Goal: Task Accomplishment & Management: Manage account settings

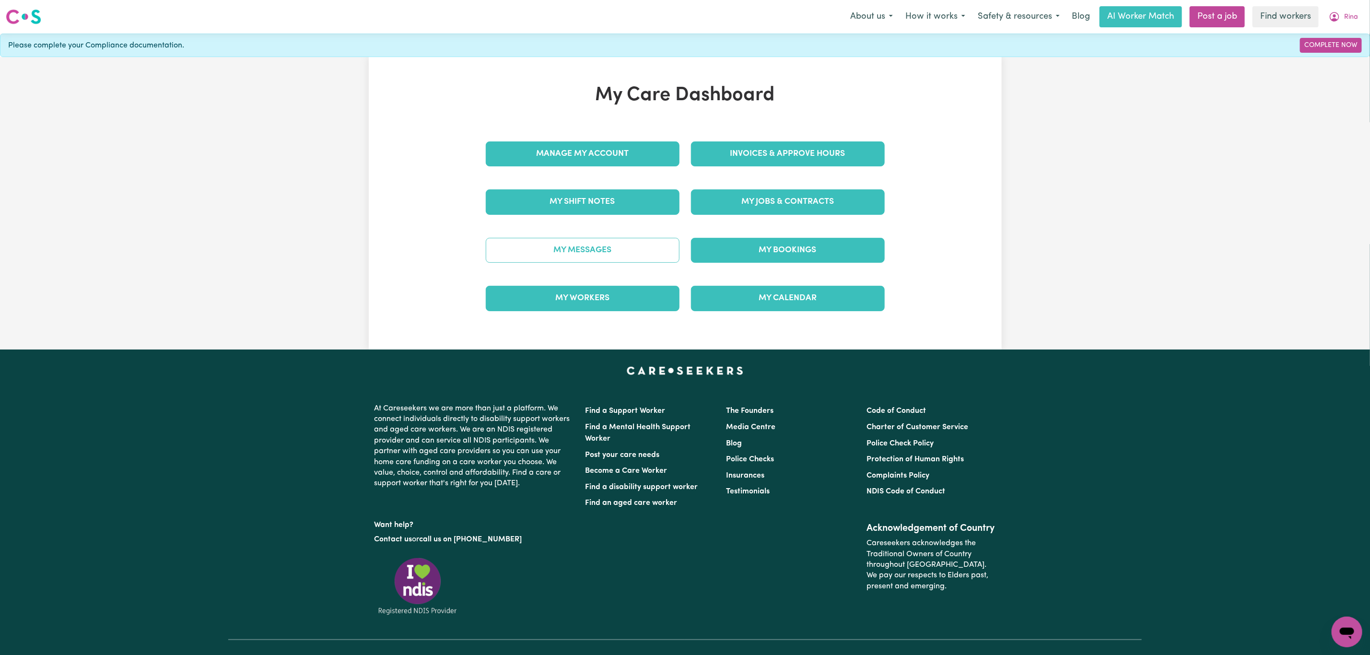
drag, startPoint x: 0, startPoint y: 0, endPoint x: 576, endPoint y: 245, distance: 625.8
click at [576, 245] on link "My Messages" at bounding box center [583, 250] width 194 height 25
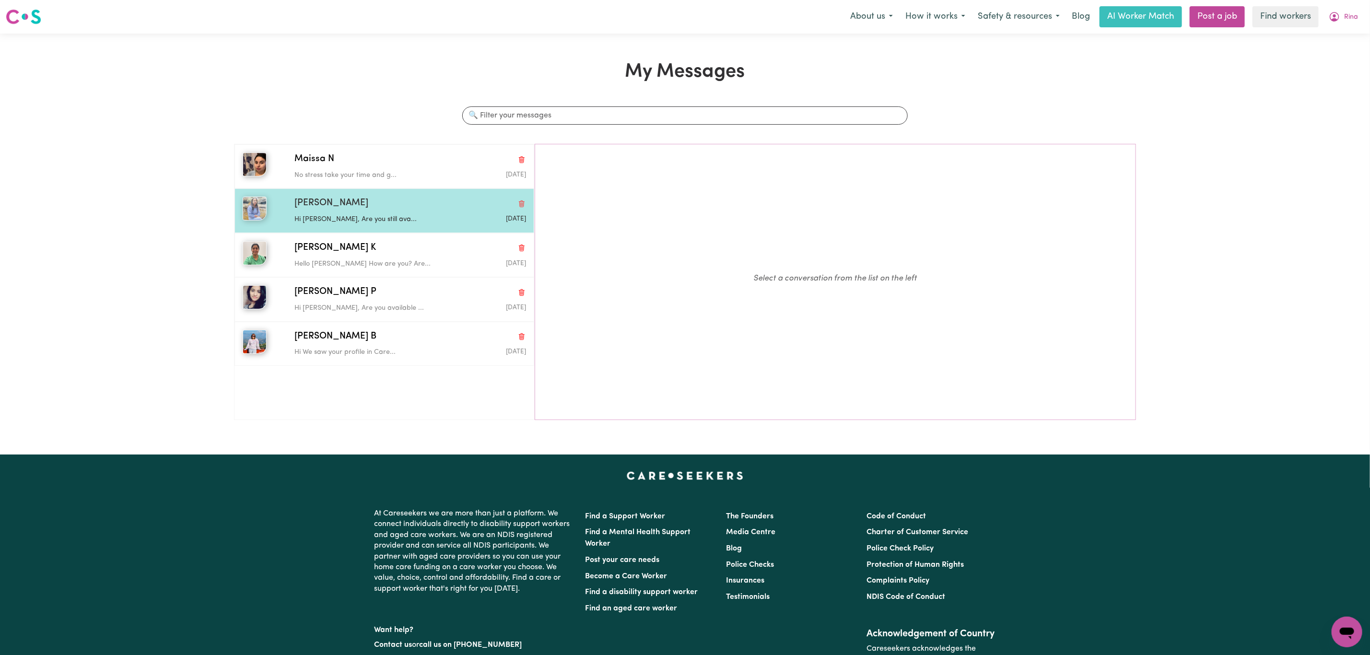
click at [360, 196] on div "[PERSON_NAME] Hi [PERSON_NAME], Are you still ava... [DATE]" at bounding box center [385, 210] width 300 height 44
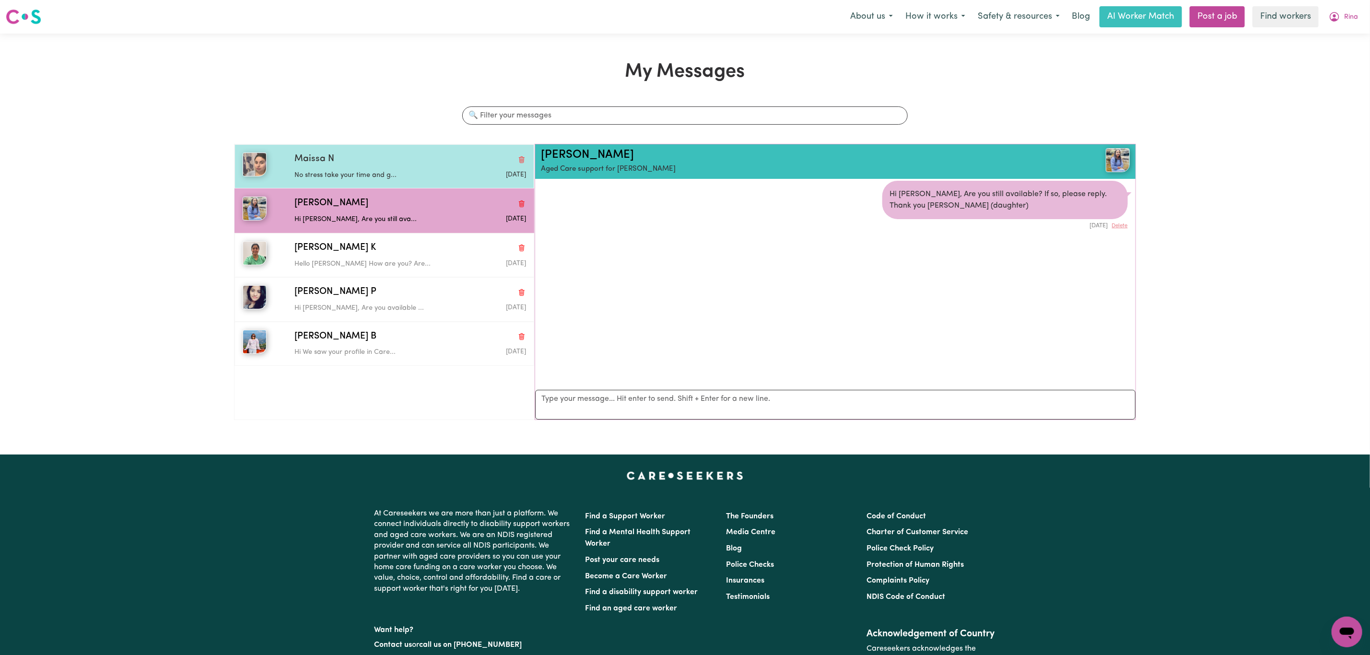
click at [366, 181] on p "No stress take your time and g..." at bounding box center [371, 175] width 154 height 11
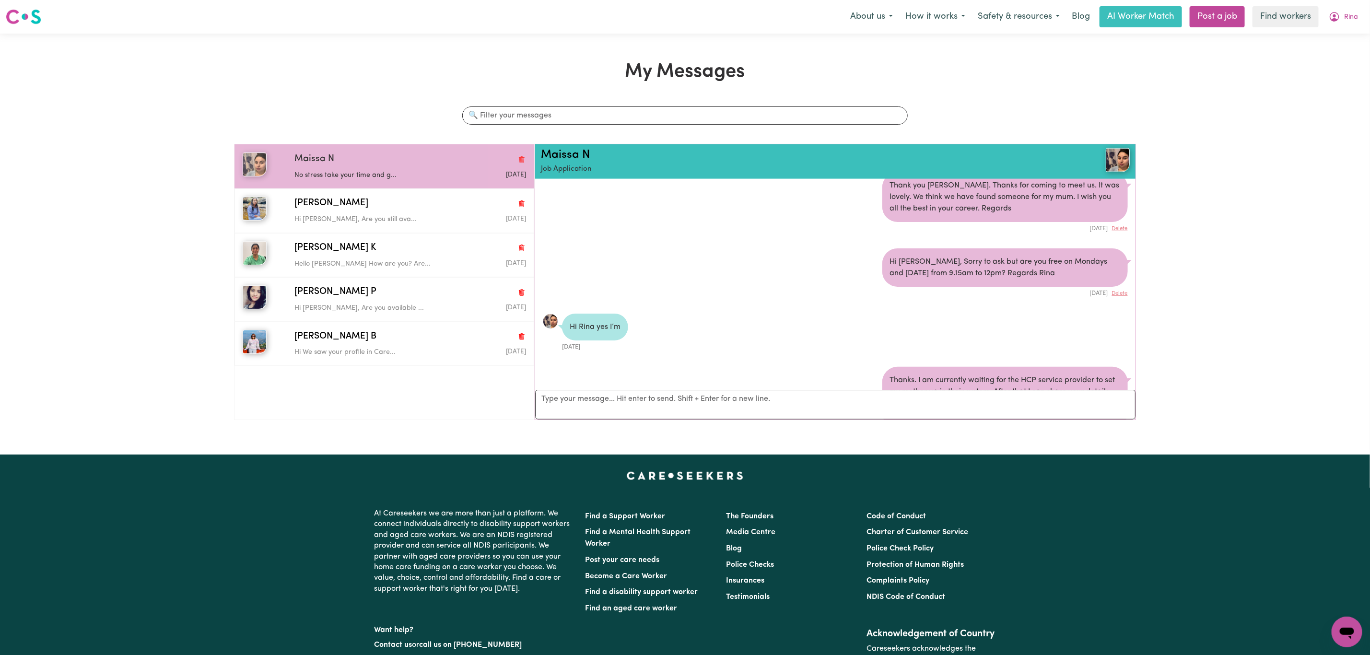
scroll to position [1055, 0]
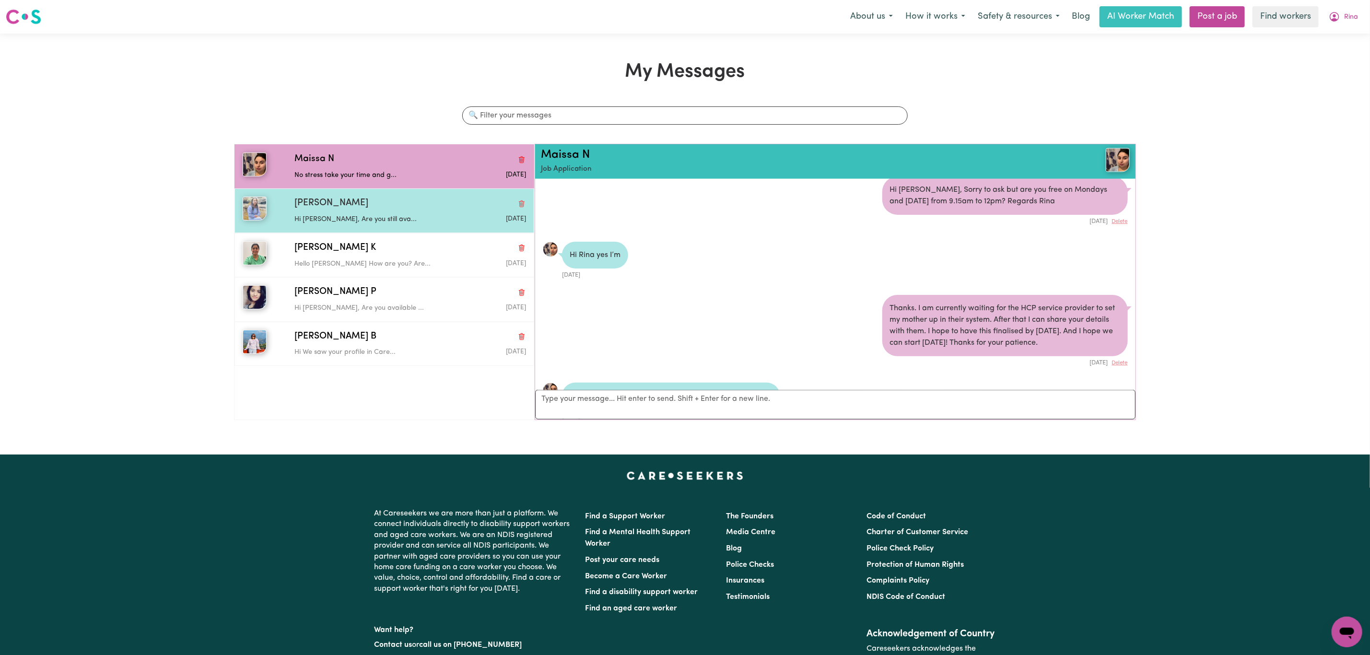
click at [376, 225] on p "Hi [PERSON_NAME], Are you still ava..." at bounding box center [371, 219] width 154 height 11
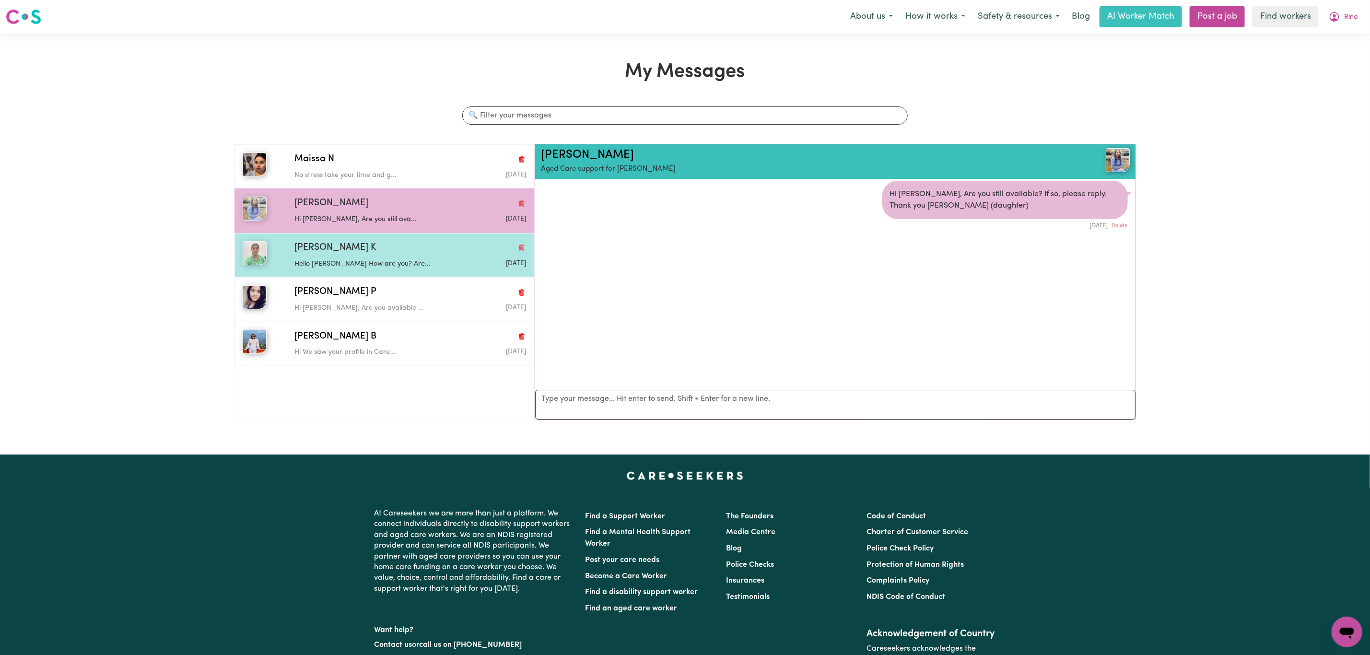
scroll to position [6, 0]
click at [376, 264] on p "Hello Satnam How are you? Are..." at bounding box center [371, 264] width 154 height 11
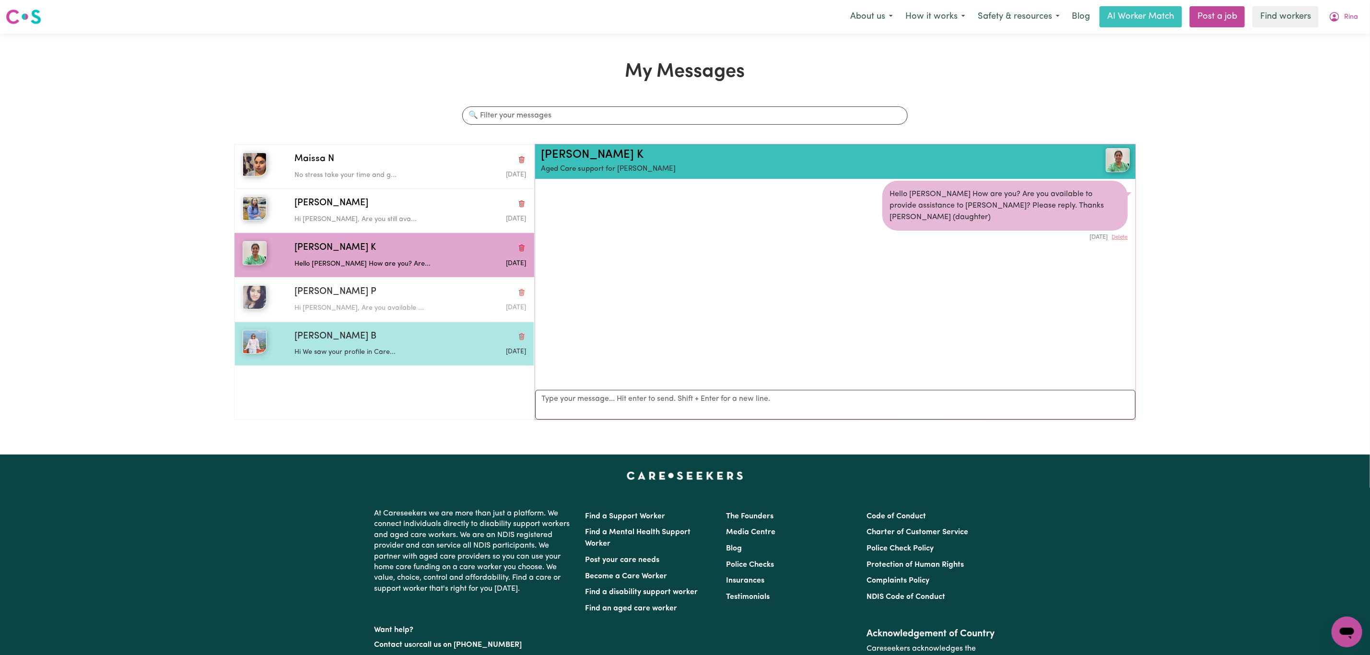
drag, startPoint x: 366, startPoint y: 308, endPoint x: 353, endPoint y: 342, distance: 36.6
click at [364, 312] on p "Hi Krishna, Are you available ..." at bounding box center [371, 308] width 154 height 11
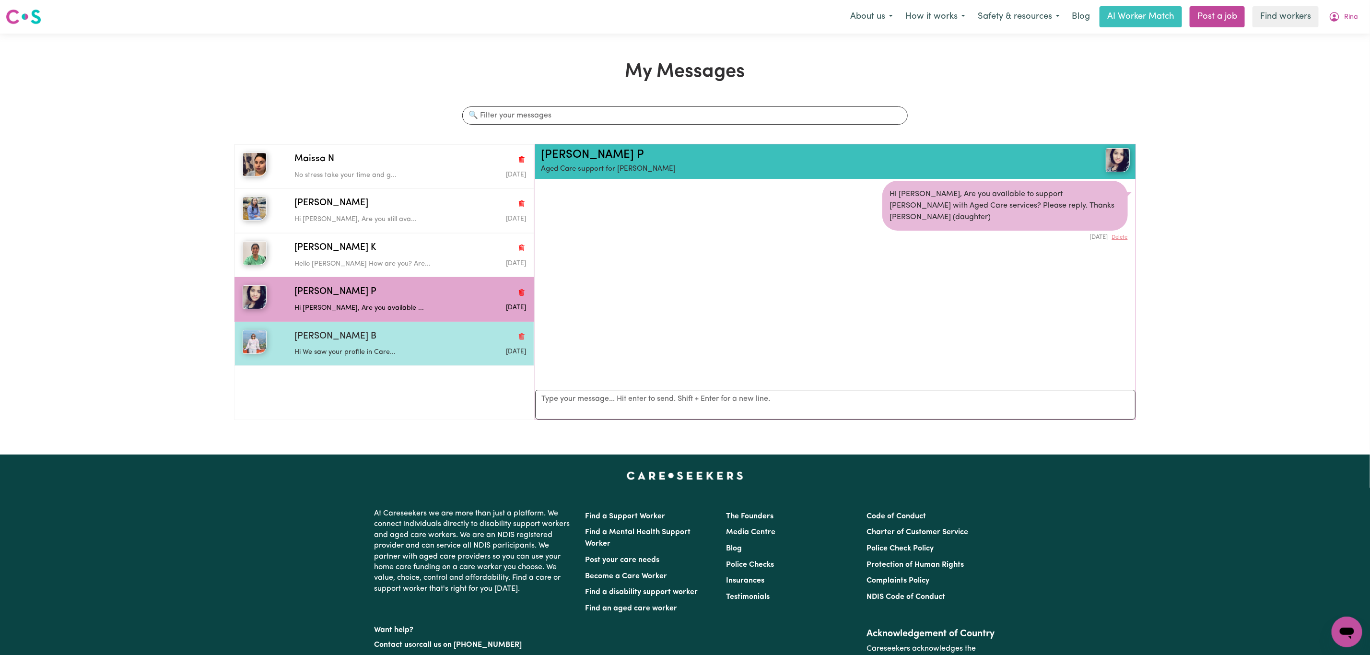
click at [348, 353] on p "Hi We saw your profile in Care..." at bounding box center [371, 352] width 154 height 11
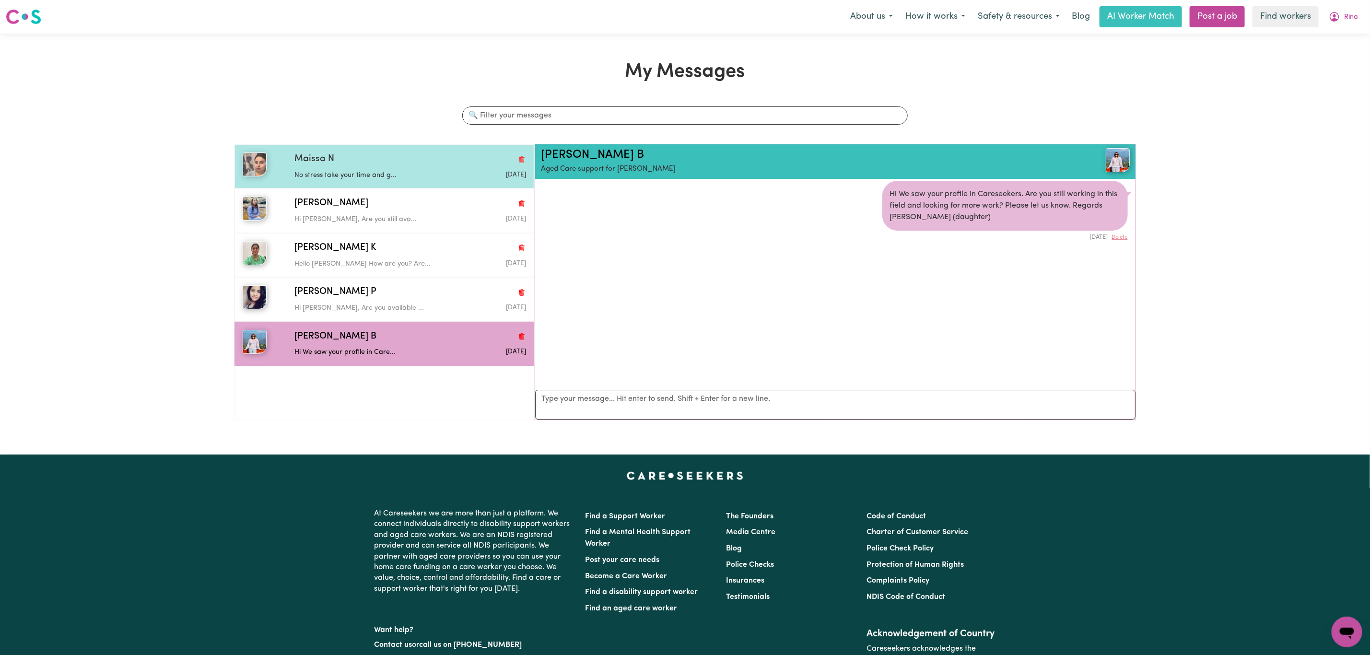
click at [372, 168] on div "No stress take your time and g..." at bounding box center [371, 173] width 154 height 14
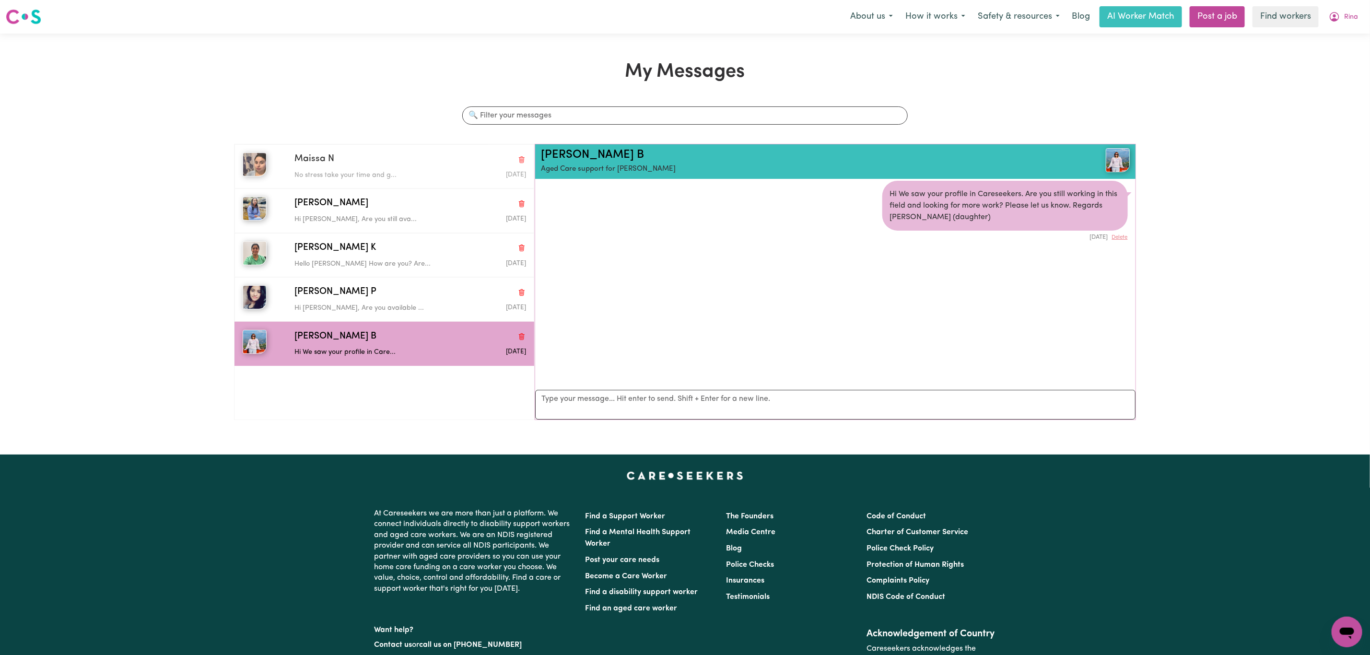
scroll to position [1055, 0]
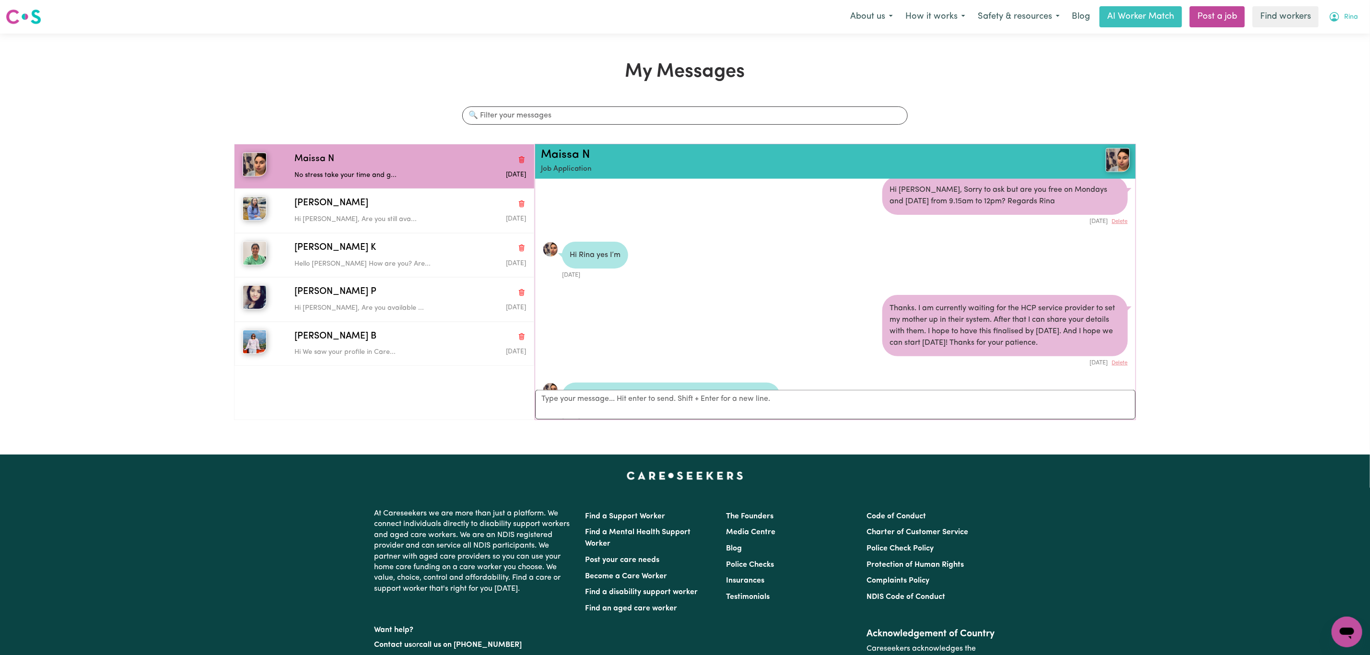
click at [1346, 14] on span "Rina" at bounding box center [1351, 17] width 14 height 11
click at [1335, 36] on link "My Dashboard" at bounding box center [1326, 37] width 76 height 18
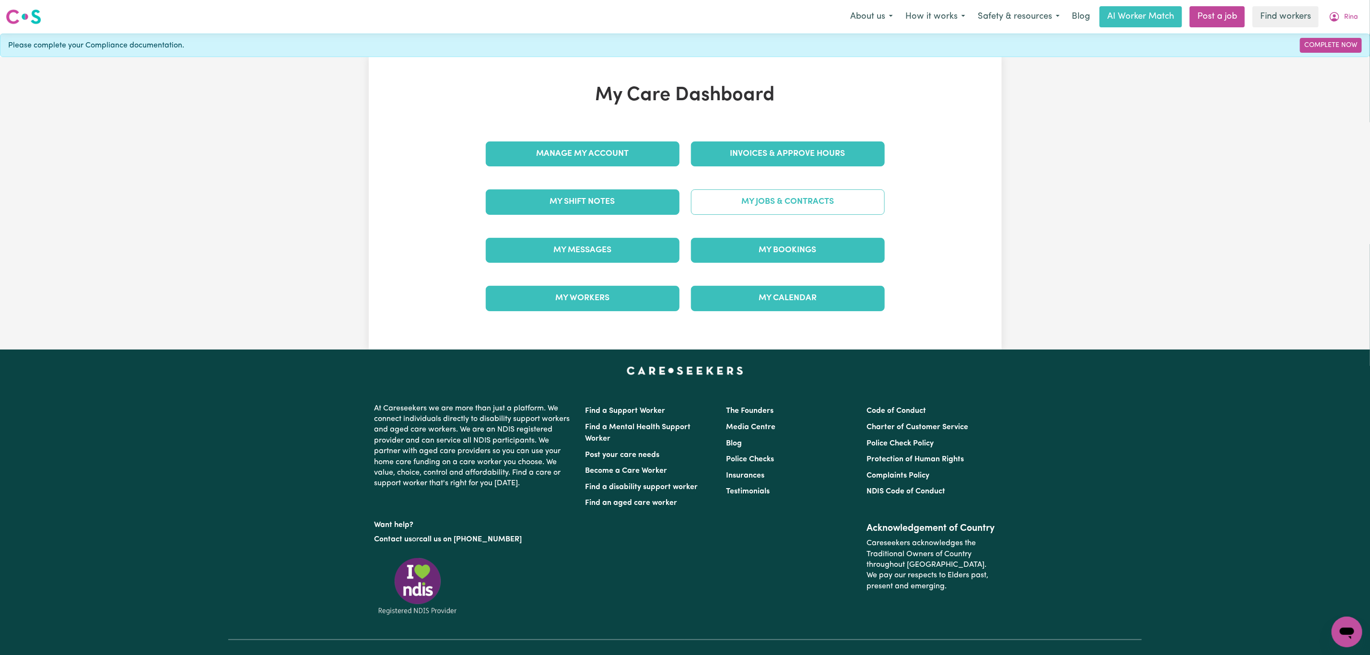
click at [778, 204] on link "My Jobs & Contracts" at bounding box center [788, 201] width 194 height 25
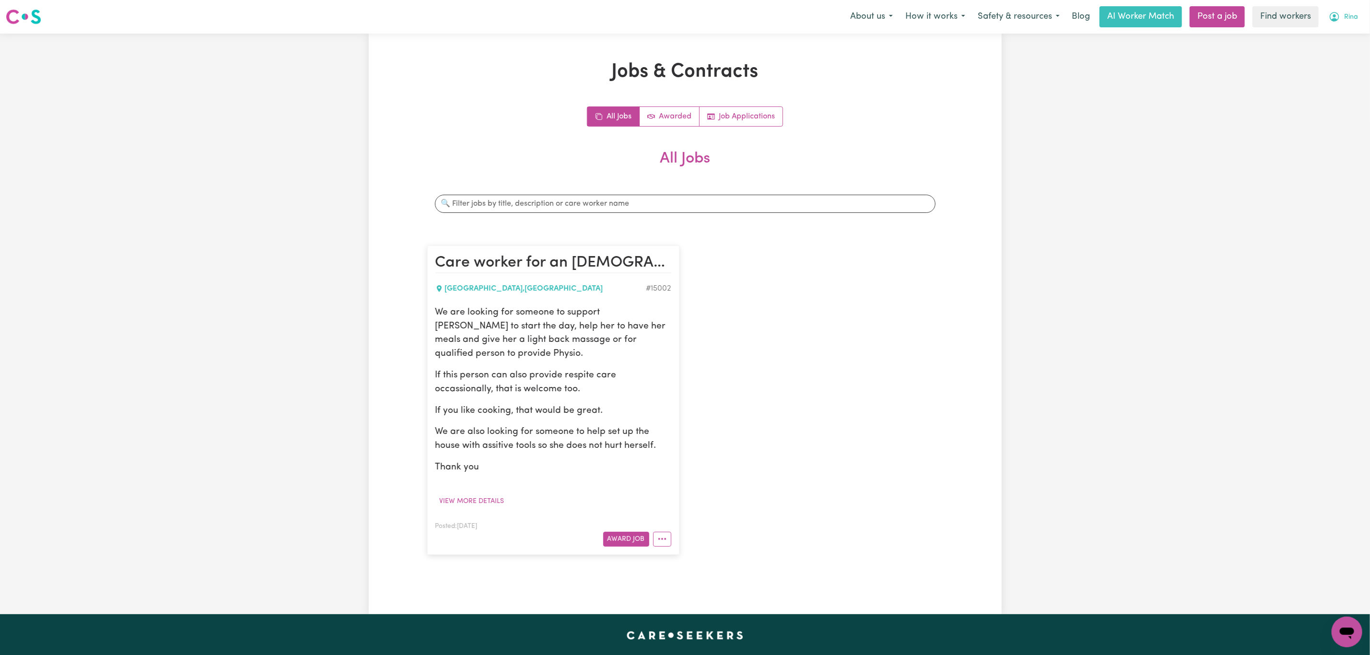
click at [1347, 16] on span "Rina" at bounding box center [1351, 17] width 14 height 11
drag, startPoint x: 1346, startPoint y: 25, endPoint x: 1337, endPoint y: 39, distance: 17.0
click at [1337, 39] on link "My Dashboard" at bounding box center [1326, 37] width 76 height 18
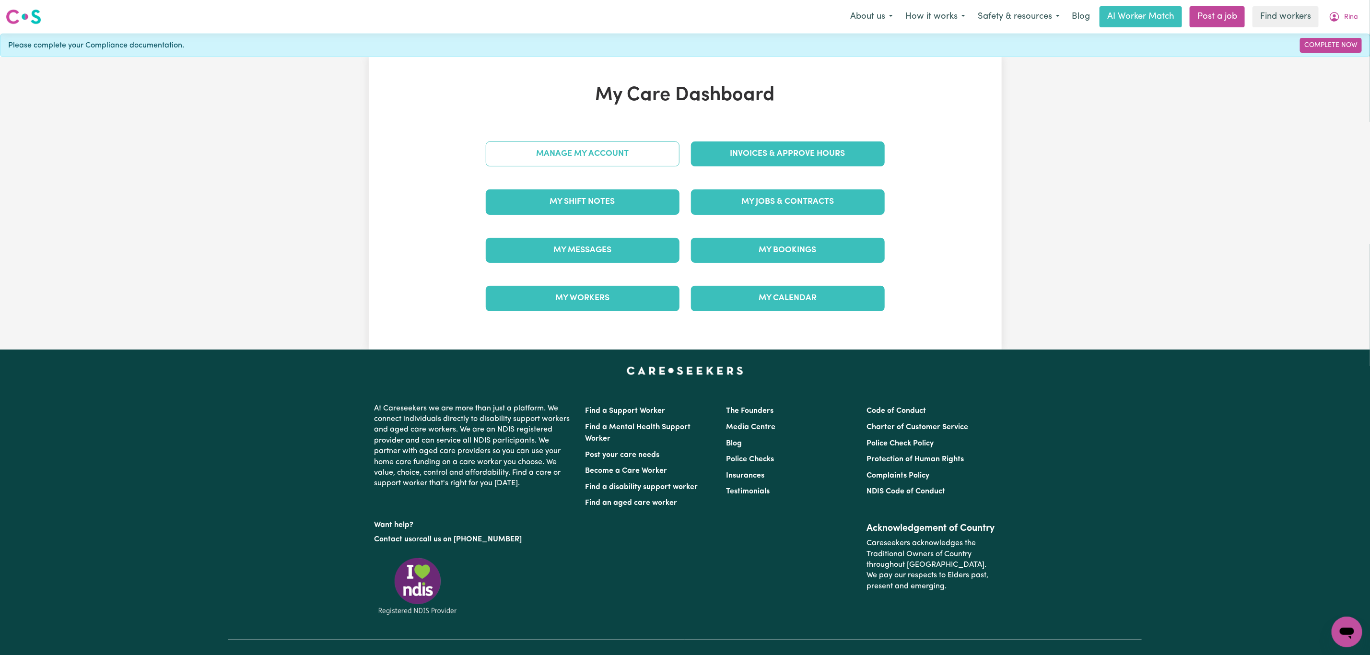
click at [553, 153] on link "Manage My Account" at bounding box center [583, 153] width 194 height 25
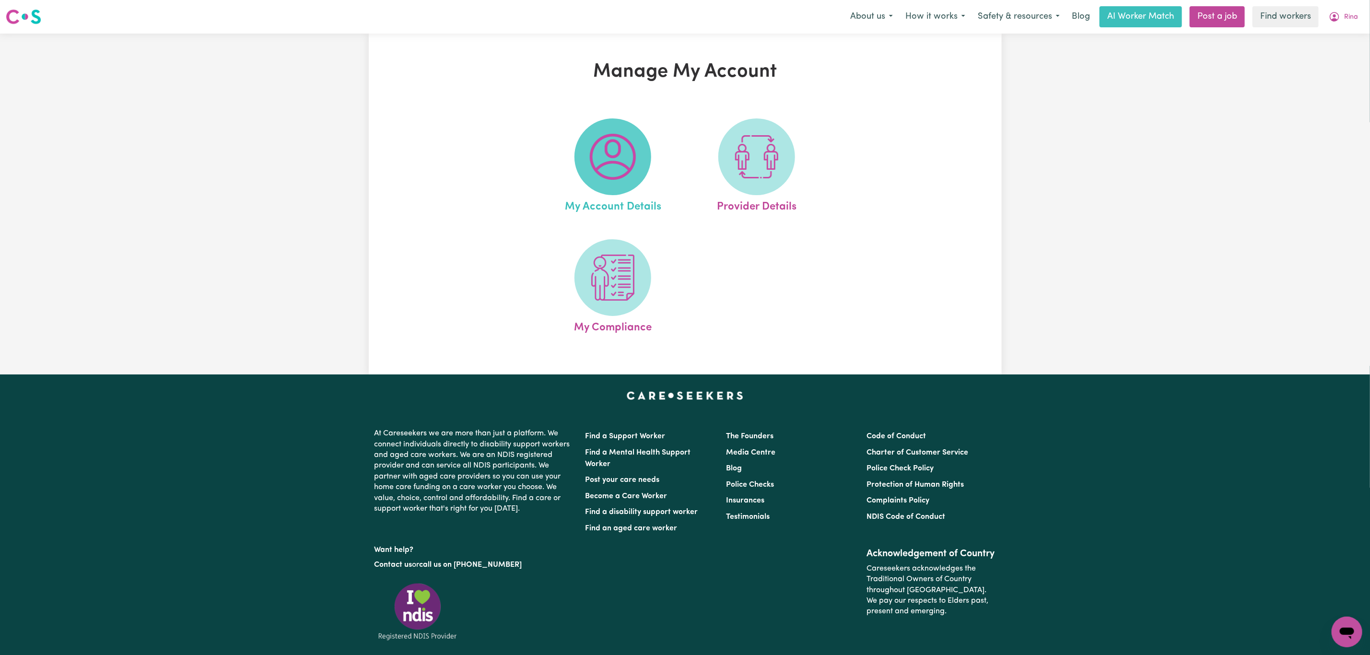
click at [620, 136] on img at bounding box center [613, 157] width 46 height 46
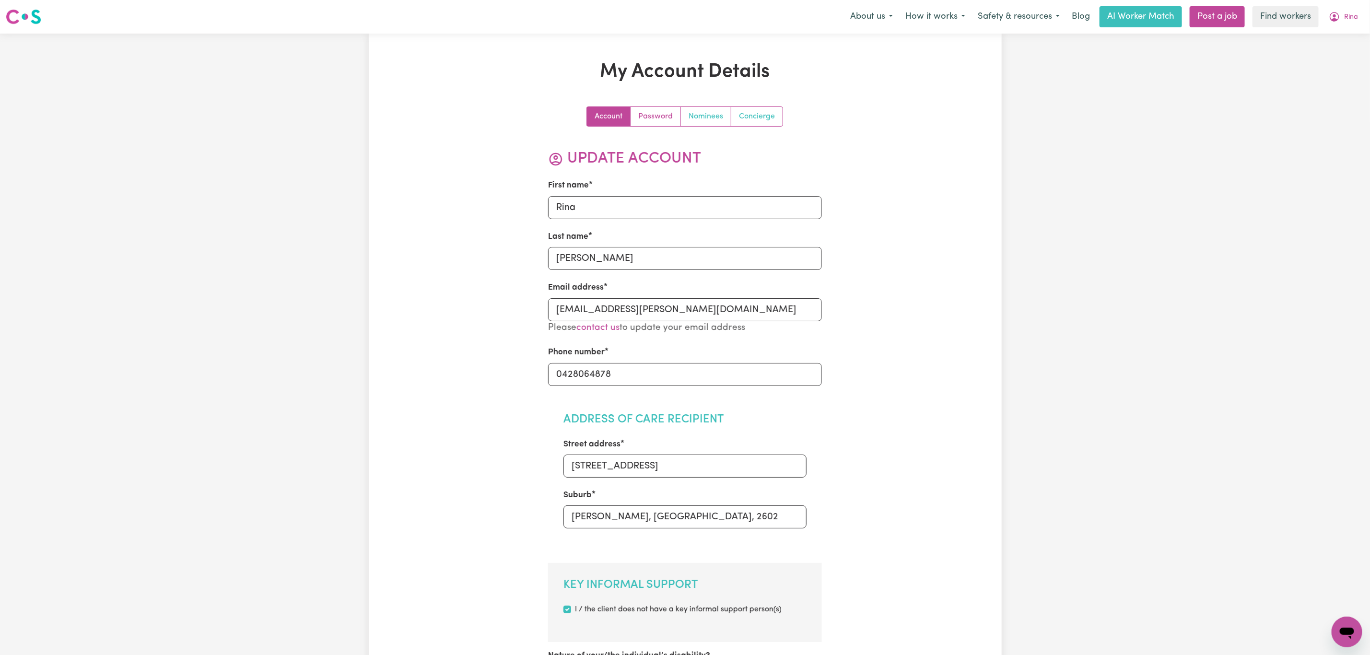
drag, startPoint x: 718, startPoint y: 121, endPoint x: 754, endPoint y: 114, distance: 37.2
click at [718, 121] on link "Nominees" at bounding box center [706, 116] width 50 height 19
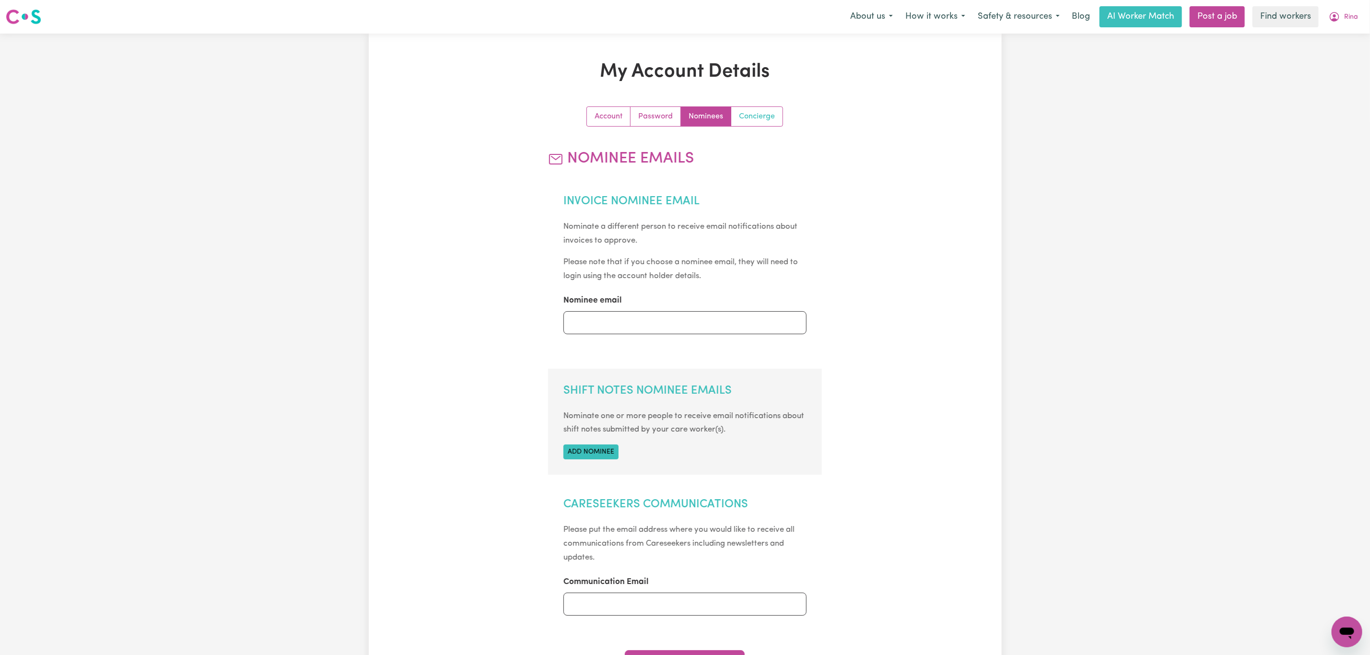
click at [767, 114] on link "Concierge" at bounding box center [756, 116] width 51 height 19
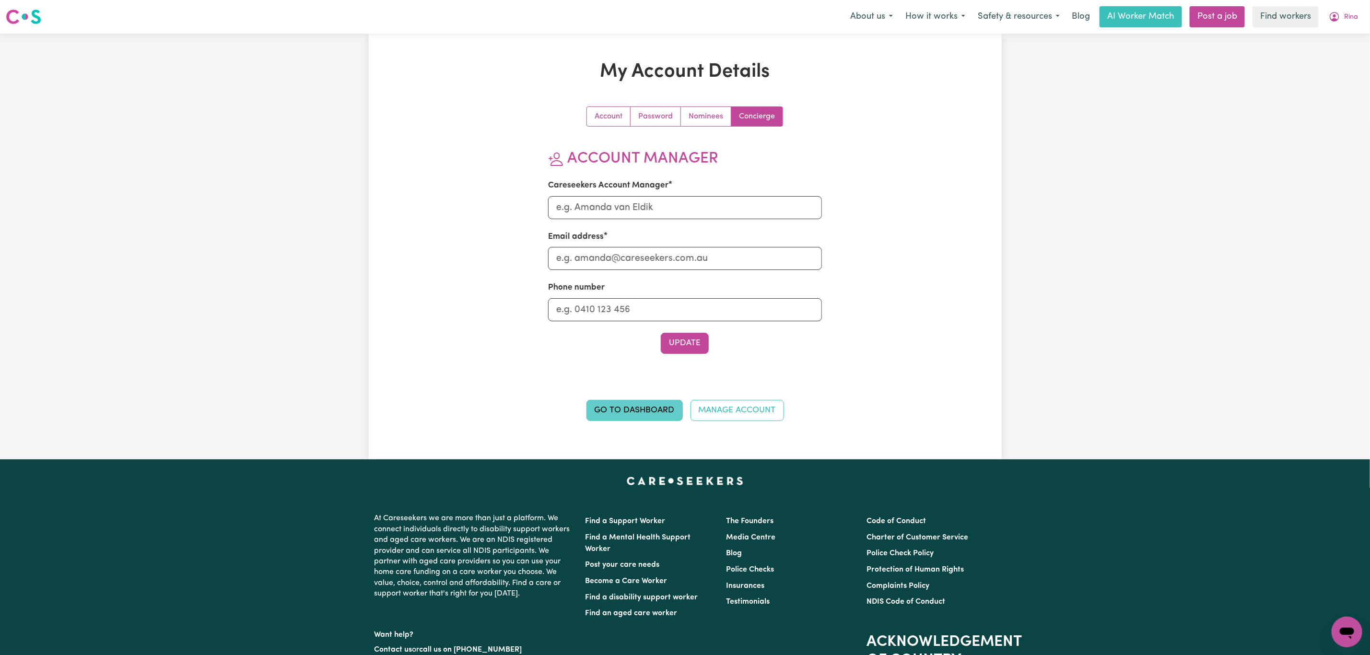
click at [621, 409] on link "Go to Dashboard" at bounding box center [635, 410] width 96 height 21
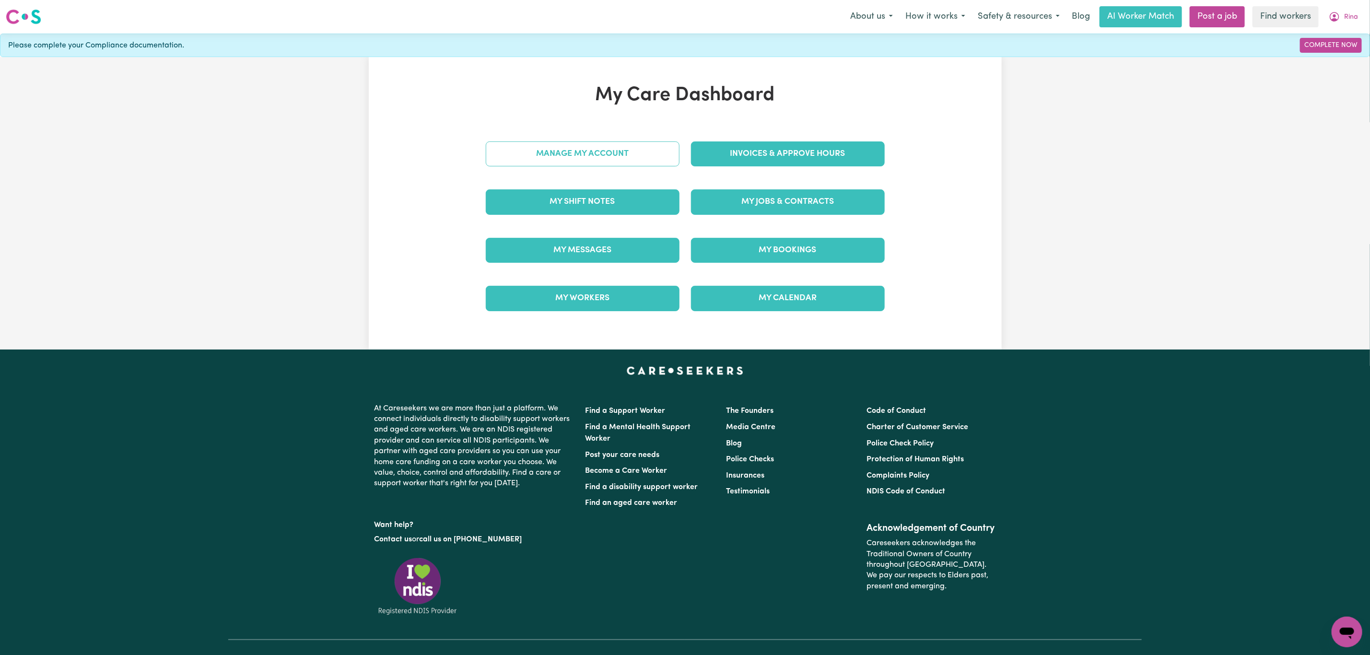
click at [649, 147] on link "Manage My Account" at bounding box center [583, 153] width 194 height 25
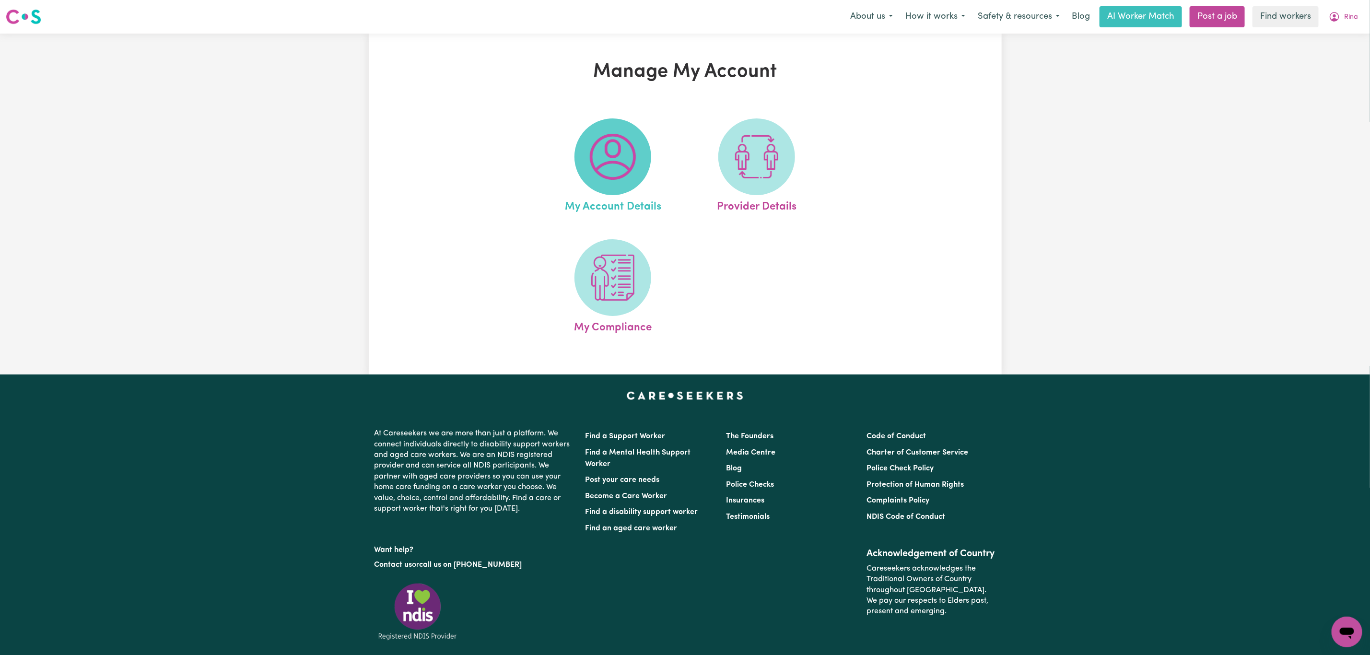
drag, startPoint x: 542, startPoint y: 147, endPoint x: 577, endPoint y: 144, distance: 34.7
click at [544, 147] on ul "My Account Details Provider Details My Compliance" at bounding box center [685, 226] width 288 height 241
click at [631, 158] on img at bounding box center [613, 157] width 46 height 46
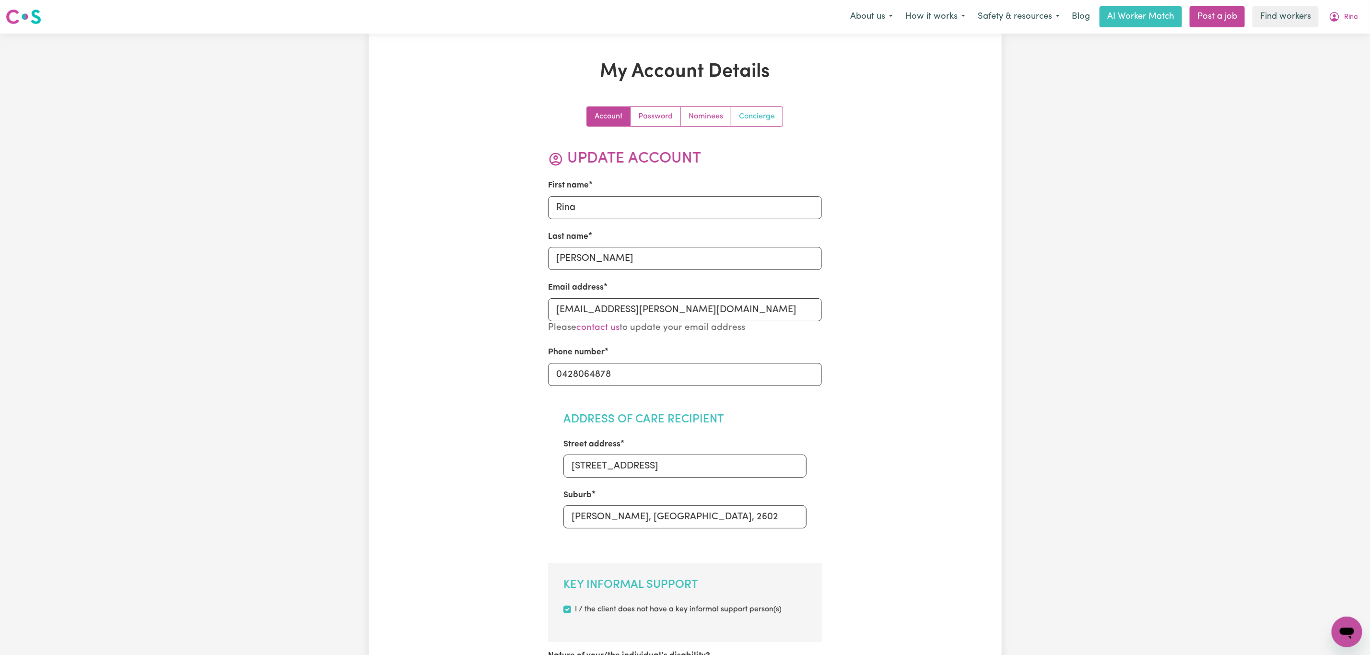
click at [759, 120] on link "Concierge" at bounding box center [756, 116] width 51 height 19
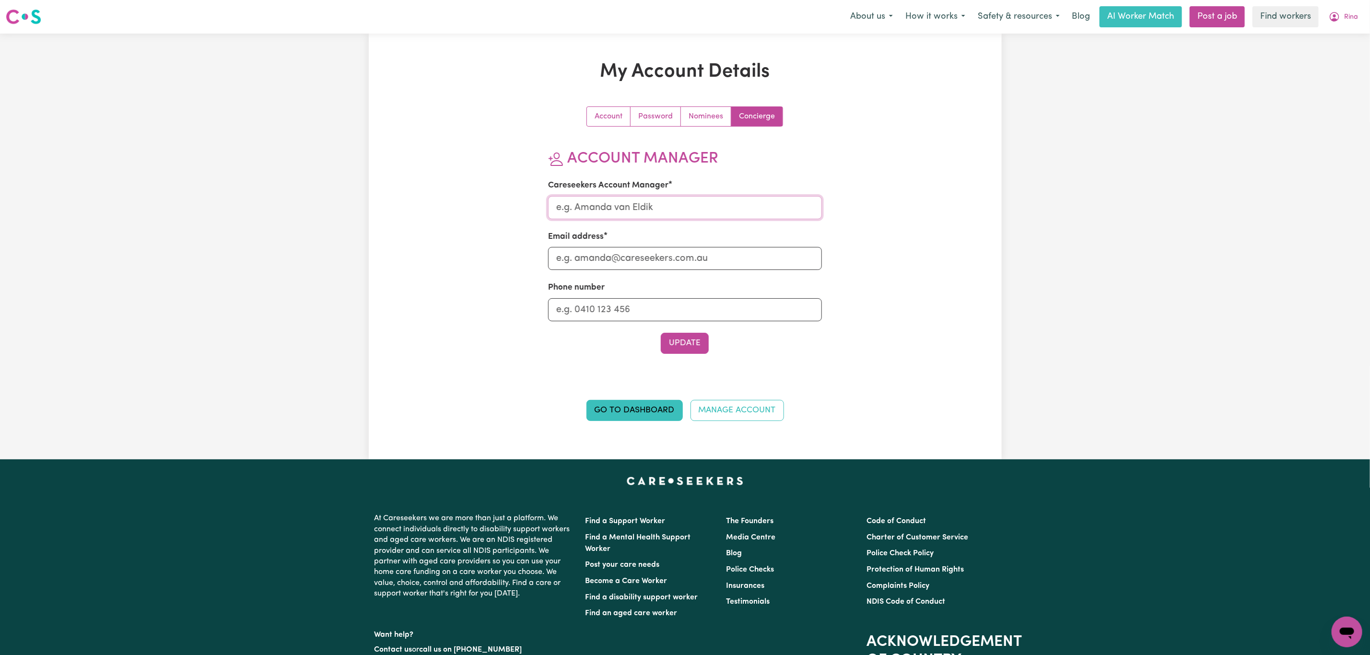
drag, startPoint x: 588, startPoint y: 213, endPoint x: 590, endPoint y: 233, distance: 19.9
click at [588, 213] on input "Careseekers Account Manager" at bounding box center [685, 207] width 274 height 23
type input "Mikayla"
click at [622, 257] on input "Email address" at bounding box center [685, 258] width 274 height 23
type input "mikayla@careseekers.com.au"
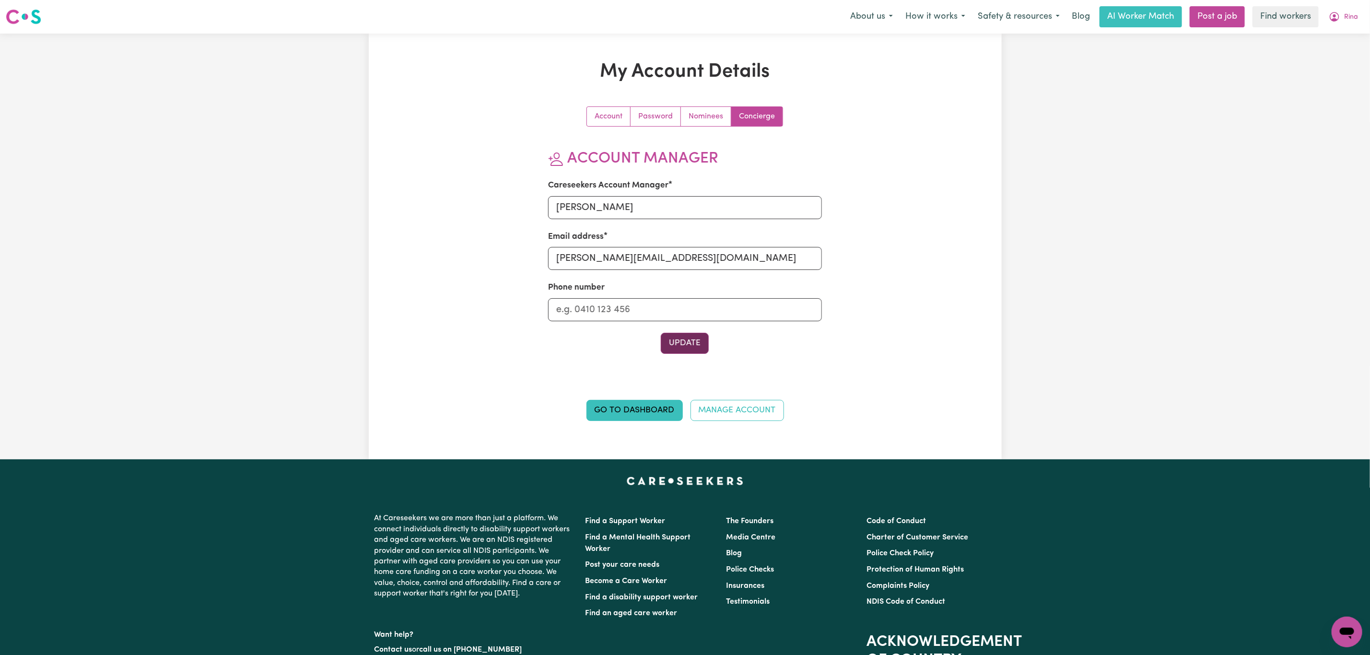
click at [685, 349] on button "Update" at bounding box center [685, 343] width 48 height 21
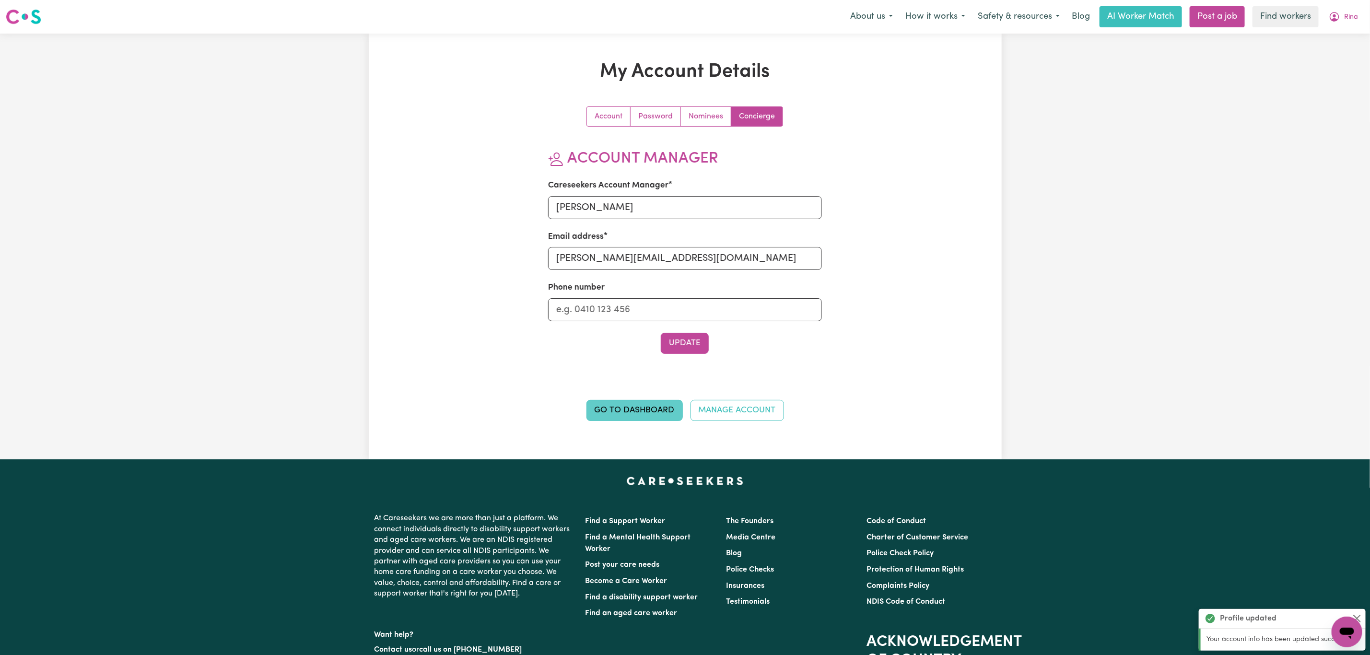
click at [641, 412] on link "Go to Dashboard" at bounding box center [635, 410] width 96 height 21
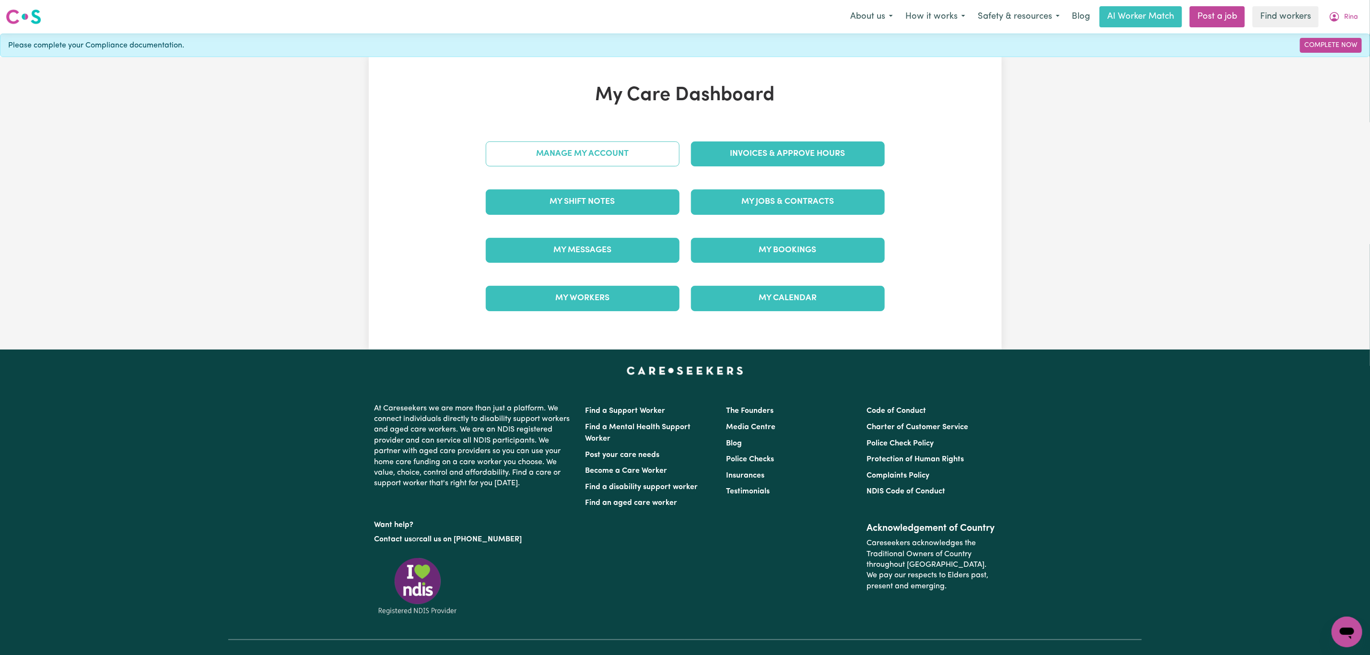
click at [663, 150] on link "Manage My Account" at bounding box center [583, 153] width 194 height 25
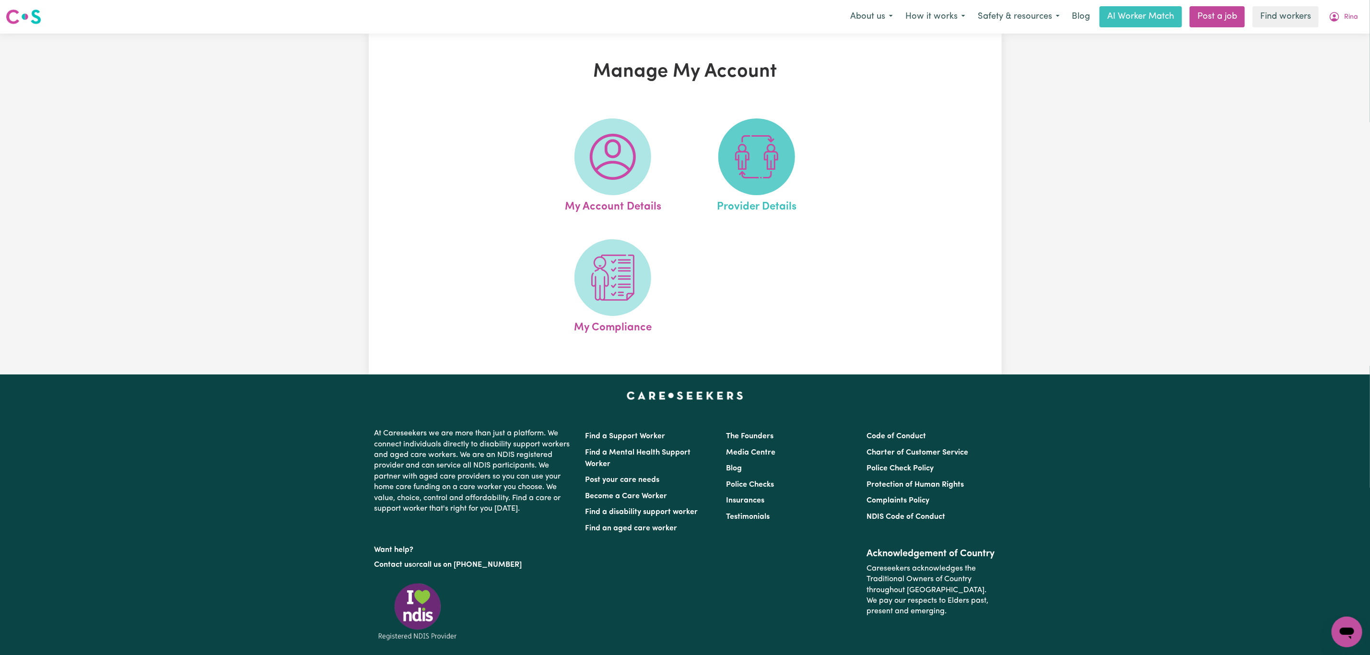
click at [750, 167] on img at bounding box center [757, 157] width 46 height 46
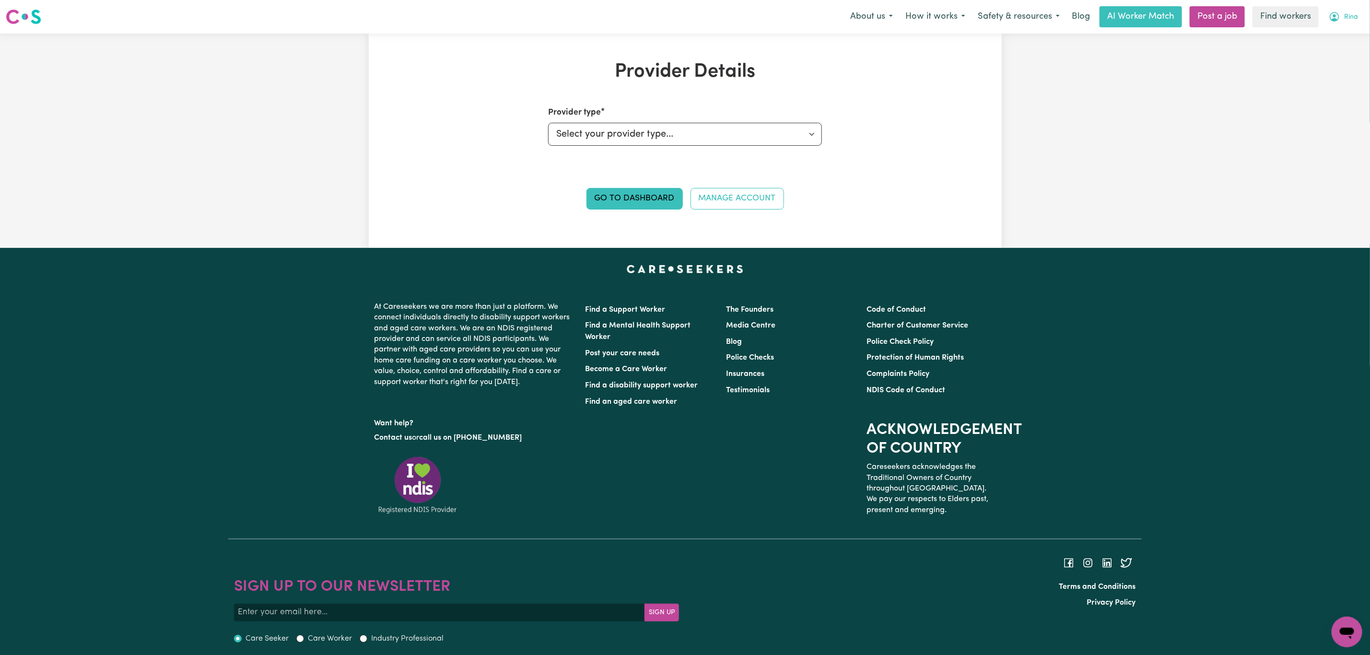
click at [1351, 20] on span "Rina" at bounding box center [1351, 17] width 14 height 11
drag, startPoint x: 1346, startPoint y: 25, endPoint x: 1334, endPoint y: 32, distance: 13.3
click at [1334, 32] on link "My Dashboard" at bounding box center [1326, 37] width 76 height 18
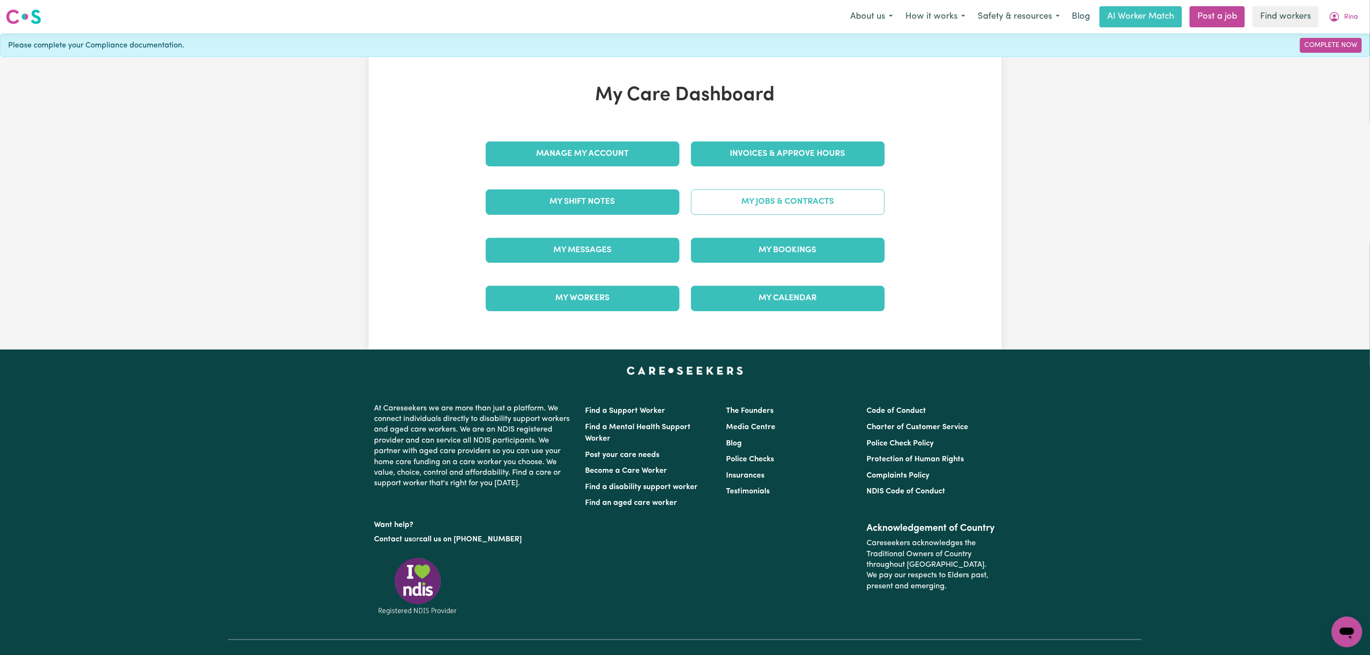
click at [743, 192] on link "My Jobs & Contracts" at bounding box center [788, 201] width 194 height 25
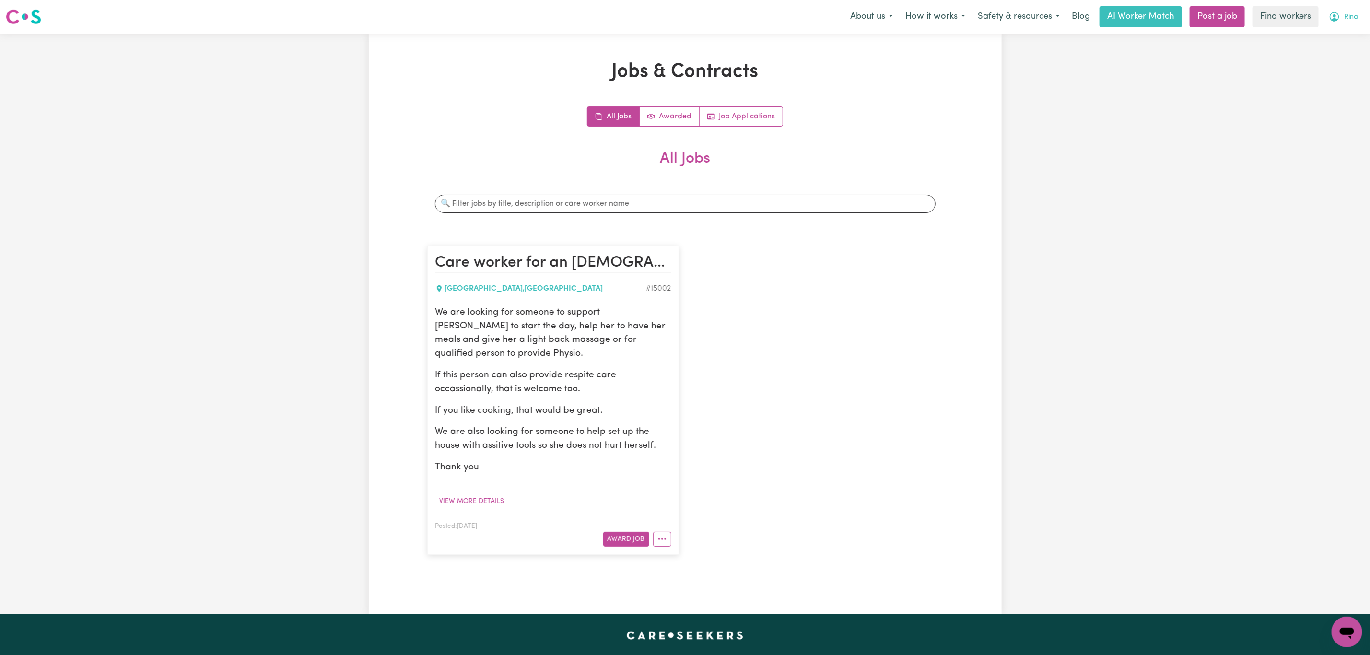
click at [1364, 10] on button "Rina" at bounding box center [1344, 17] width 42 height 20
click at [1334, 38] on link "My Dashboard" at bounding box center [1326, 37] width 76 height 18
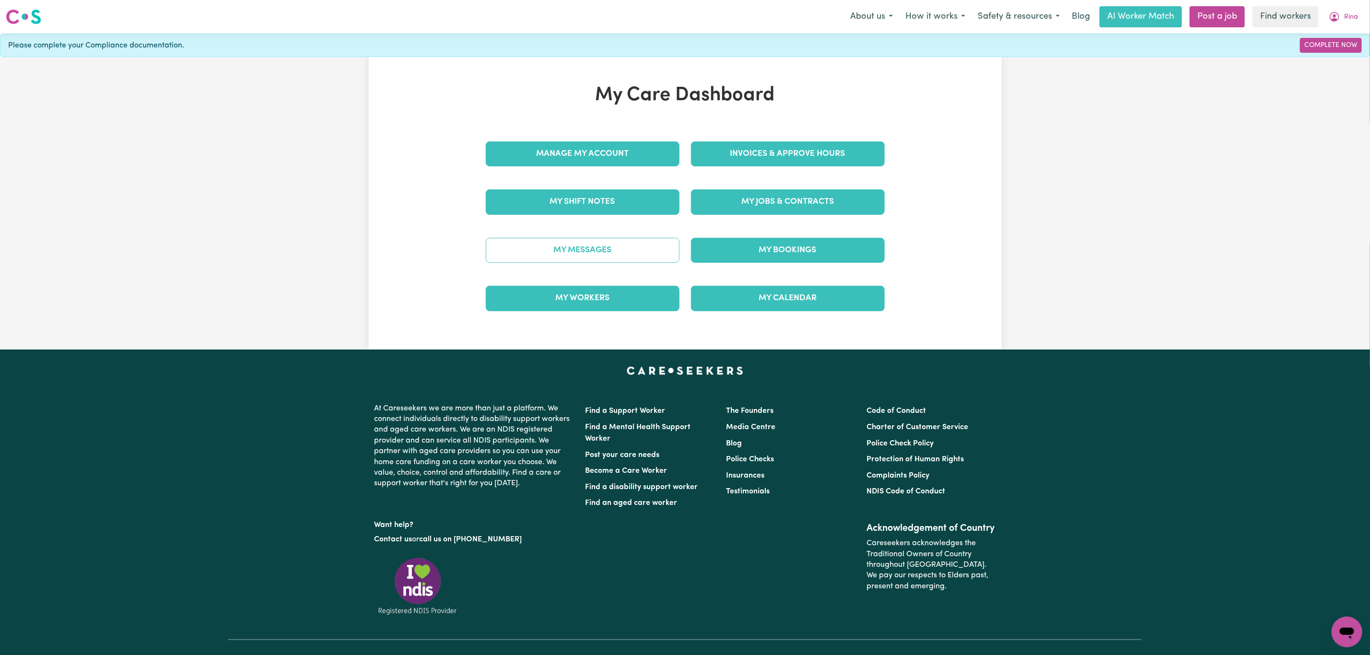
click at [584, 252] on link "My Messages" at bounding box center [583, 250] width 194 height 25
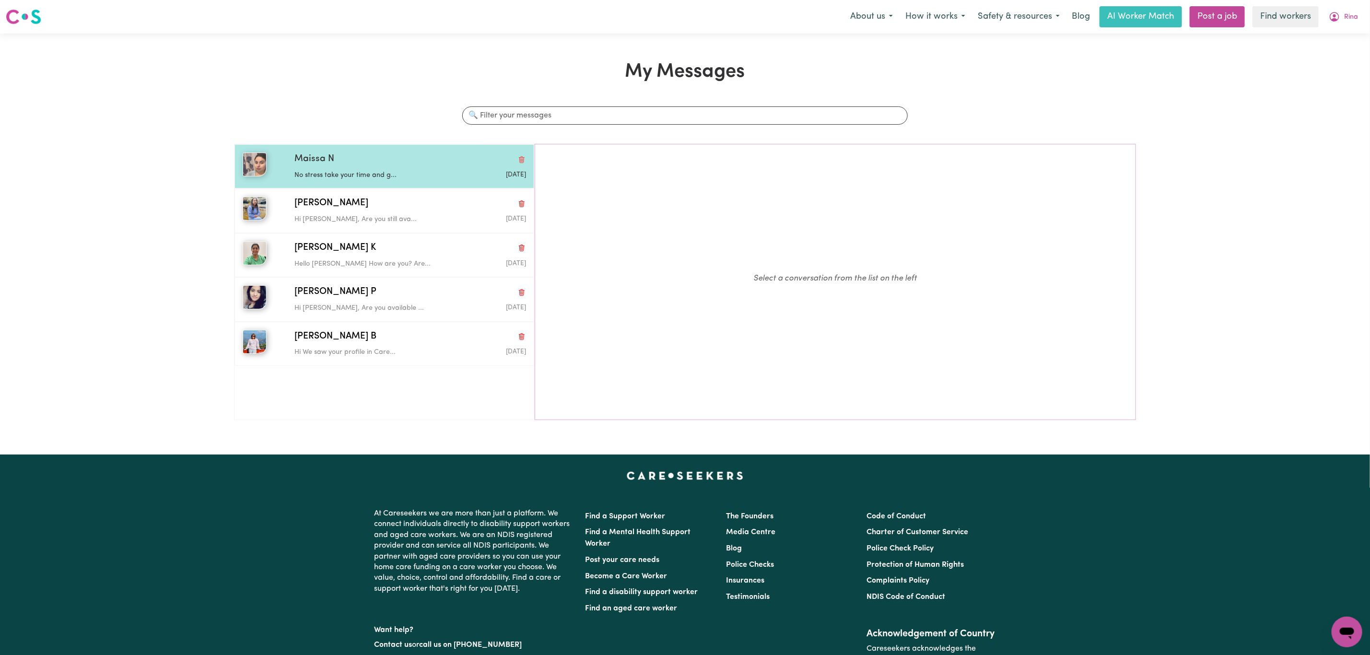
click at [336, 164] on div "Maissa N" at bounding box center [410, 160] width 232 height 14
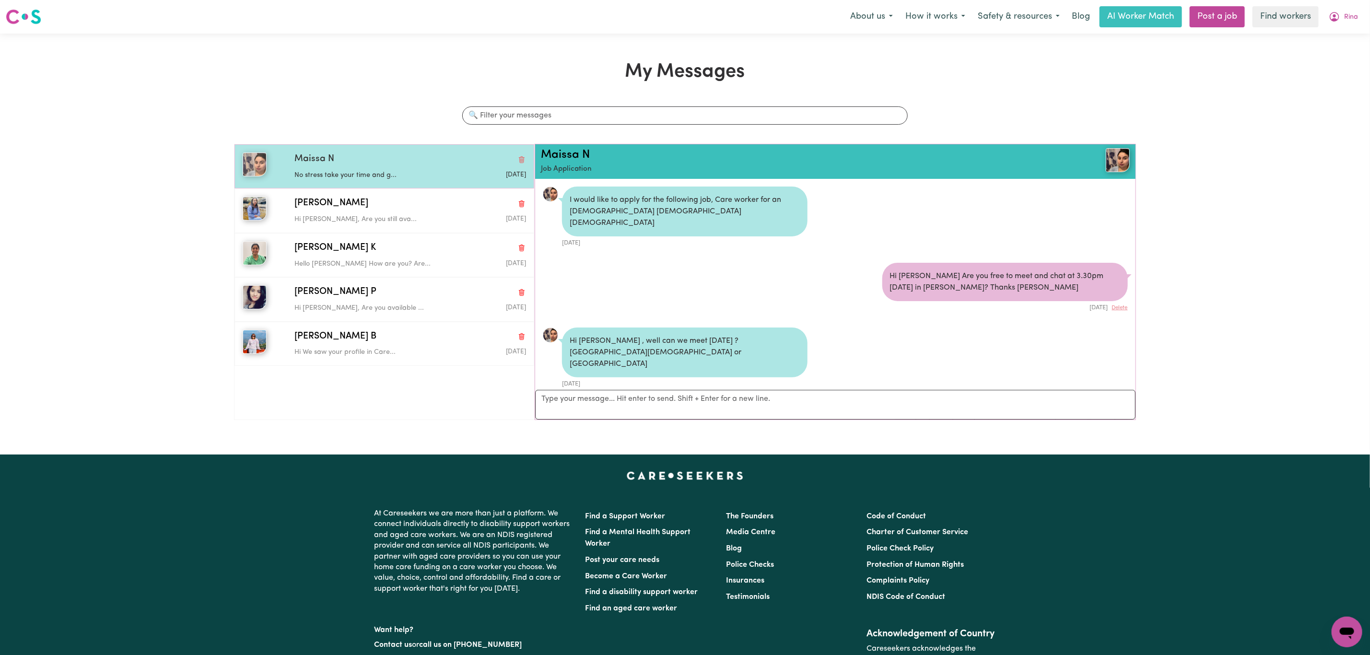
scroll to position [1055, 0]
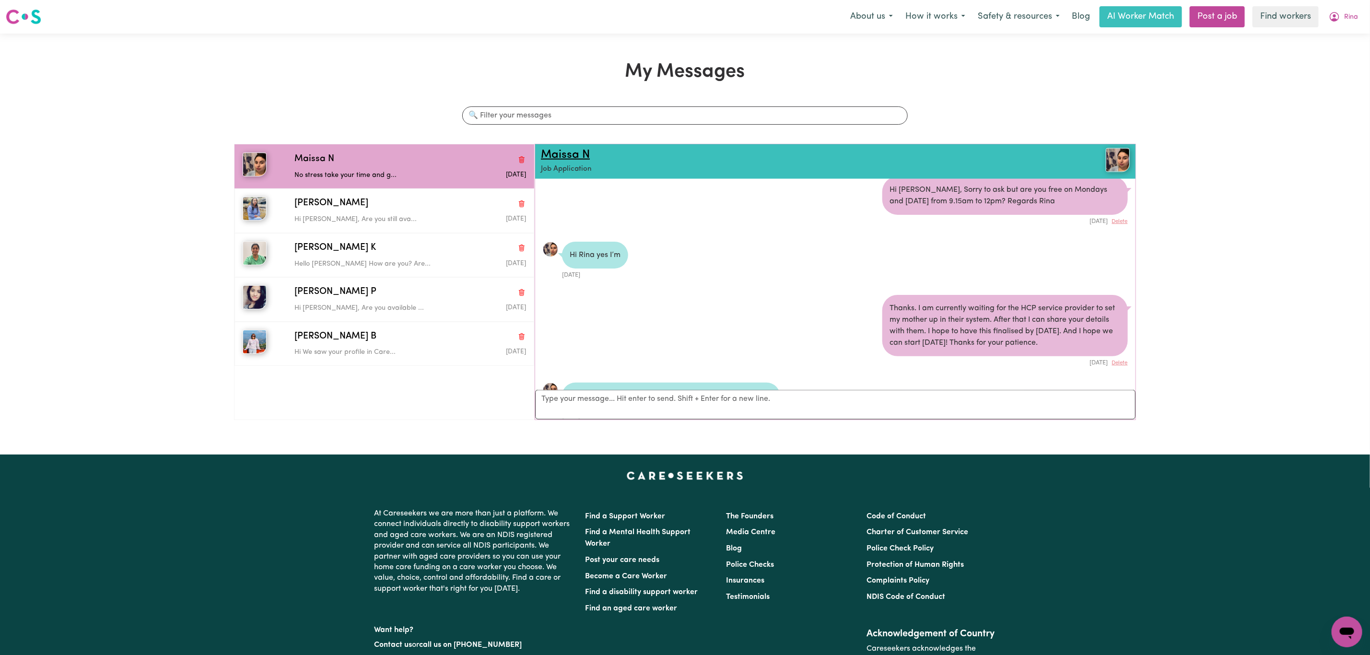
click at [550, 154] on link "Maissa N" at bounding box center [565, 155] width 49 height 12
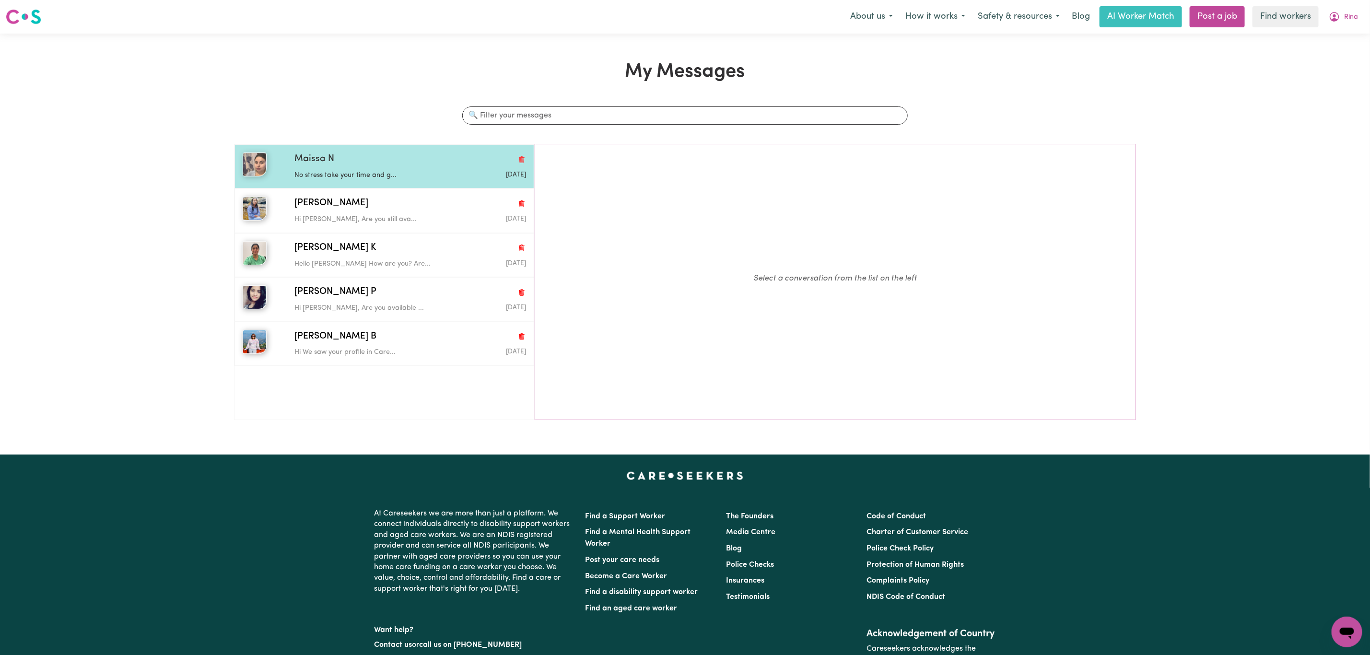
click at [421, 176] on p "No stress take your time and g..." at bounding box center [371, 175] width 154 height 11
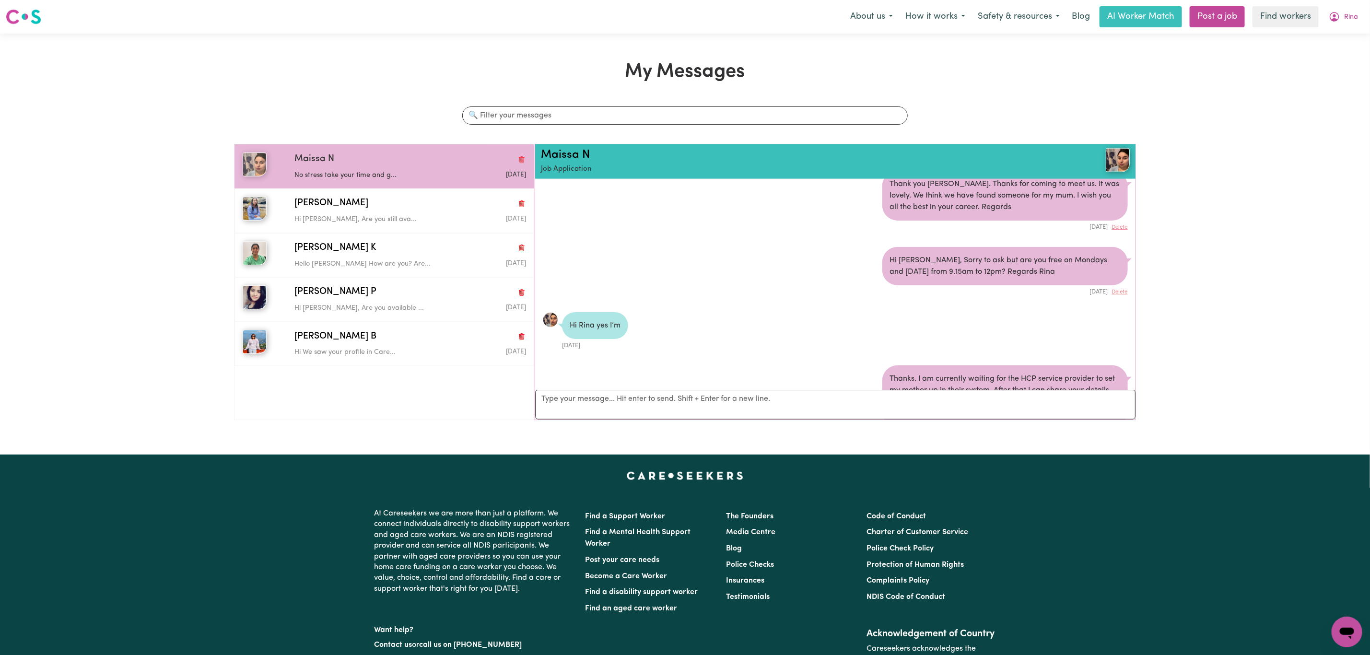
scroll to position [1055, 0]
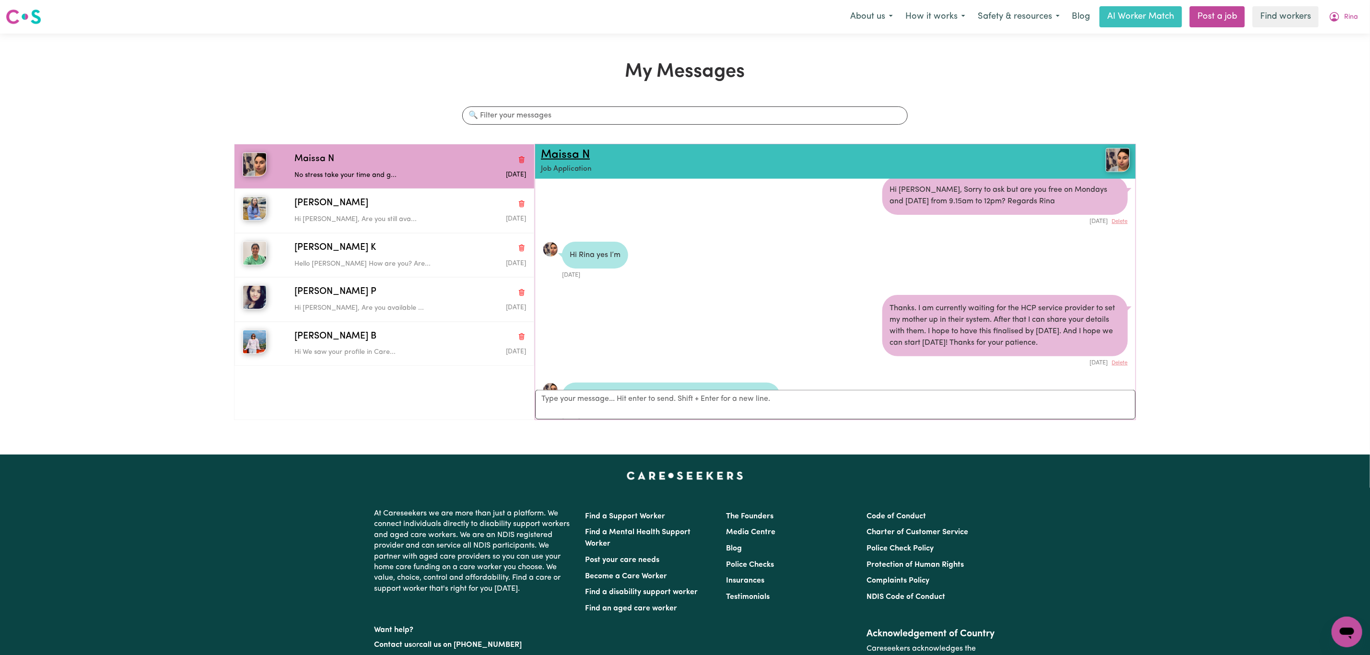
click at [577, 153] on link "Maissa N" at bounding box center [565, 155] width 49 height 12
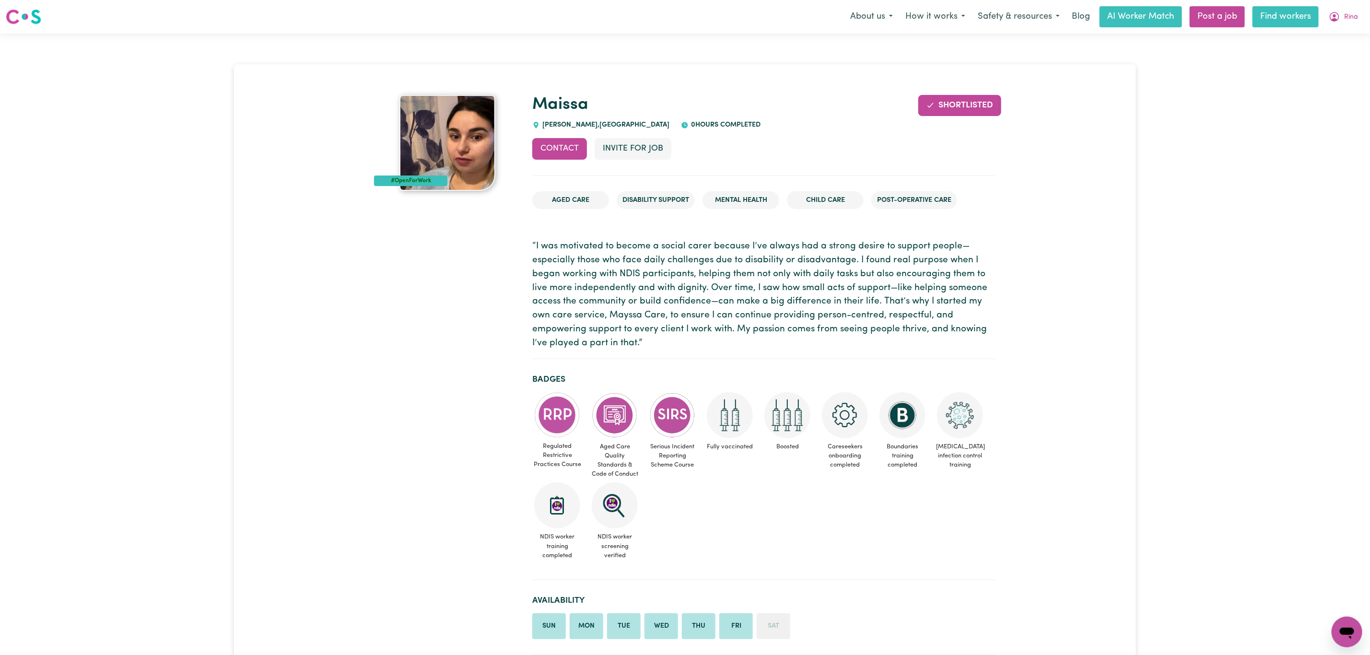
drag, startPoint x: 1347, startPoint y: 6, endPoint x: 1314, endPoint y: 18, distance: 34.6
click at [1347, 7] on button "Rina" at bounding box center [1344, 17] width 42 height 20
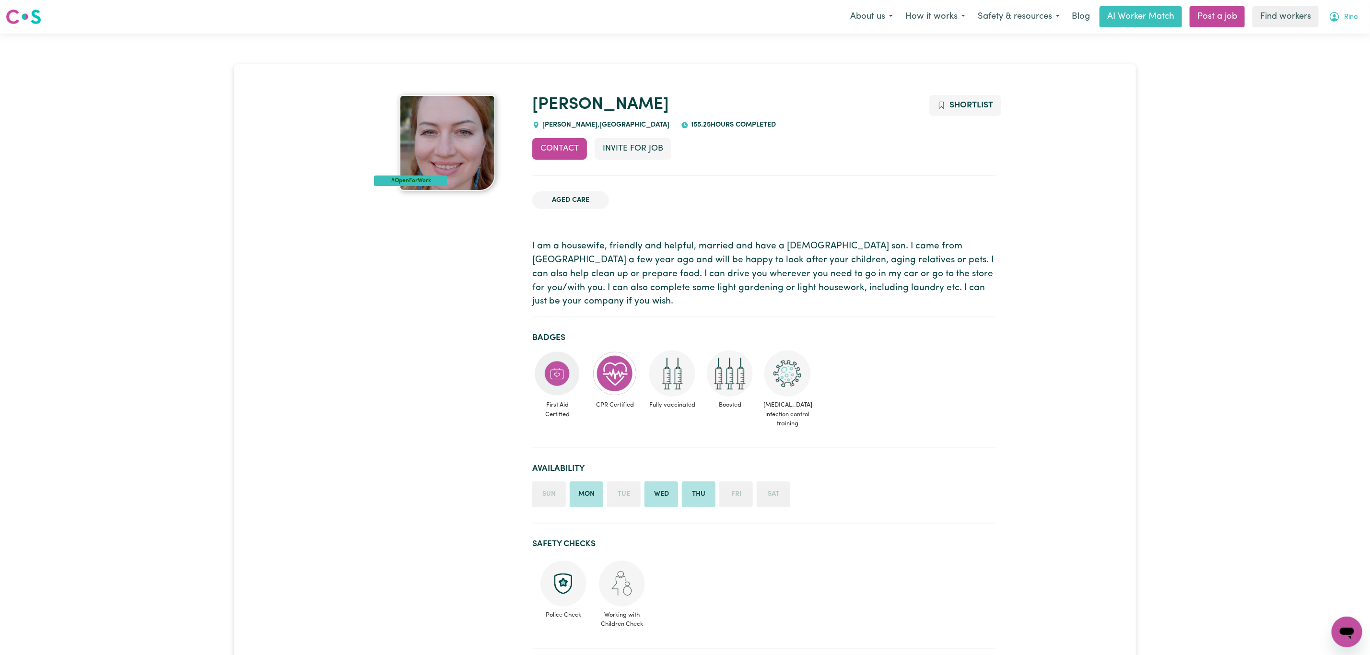
click at [1352, 13] on span "Rina" at bounding box center [1351, 17] width 14 height 11
click at [1340, 57] on link "Logout" at bounding box center [1326, 55] width 76 height 18
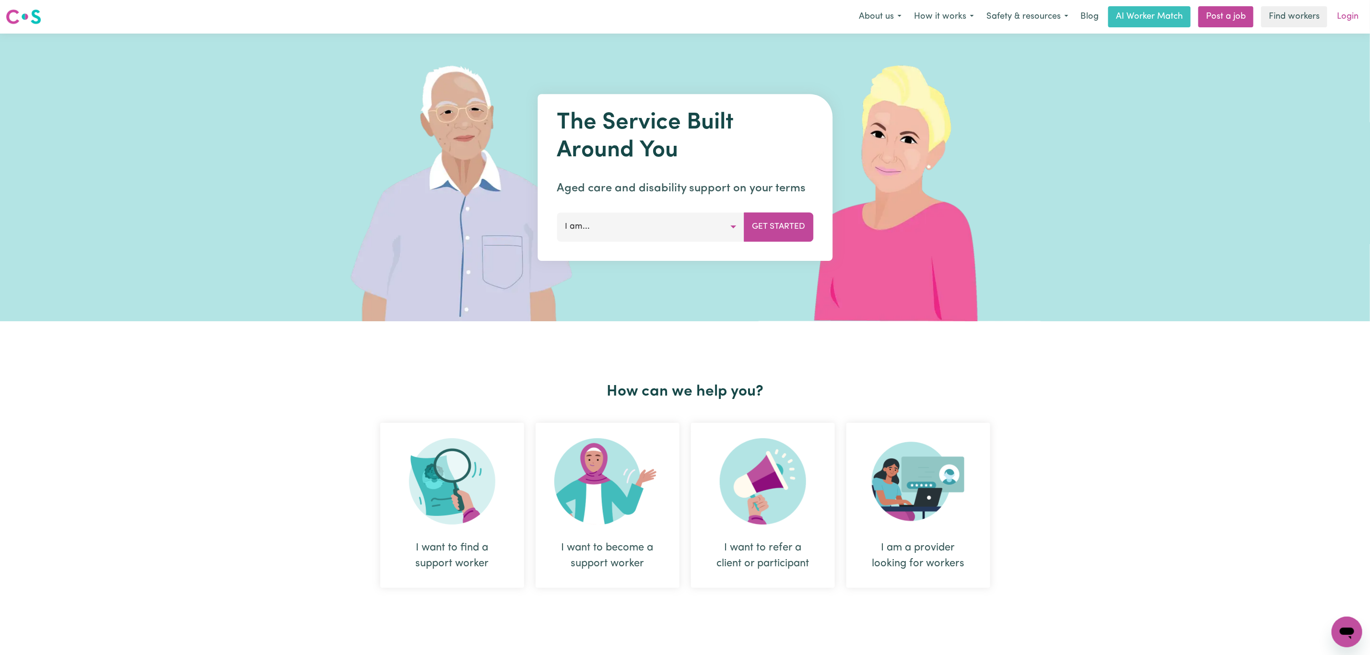
click at [1350, 15] on link "Login" at bounding box center [1347, 16] width 33 height 21
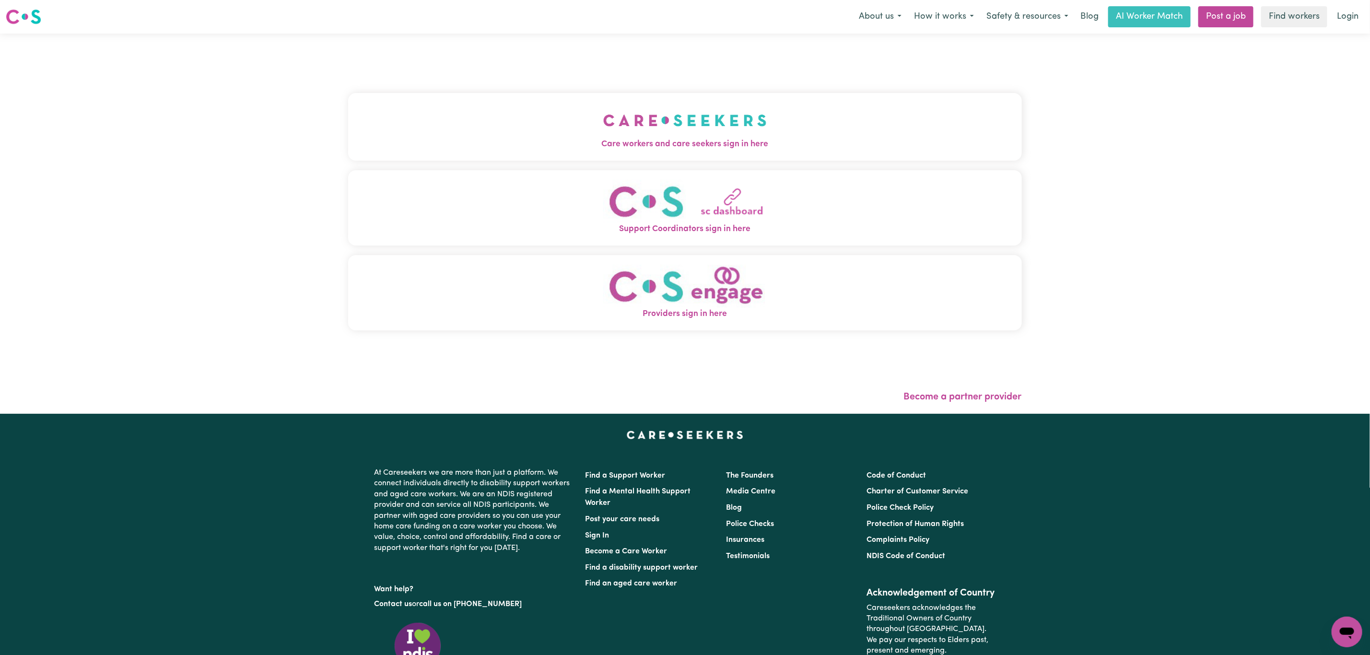
click at [529, 141] on span "Care workers and care seekers sign in here" at bounding box center [685, 144] width 674 height 12
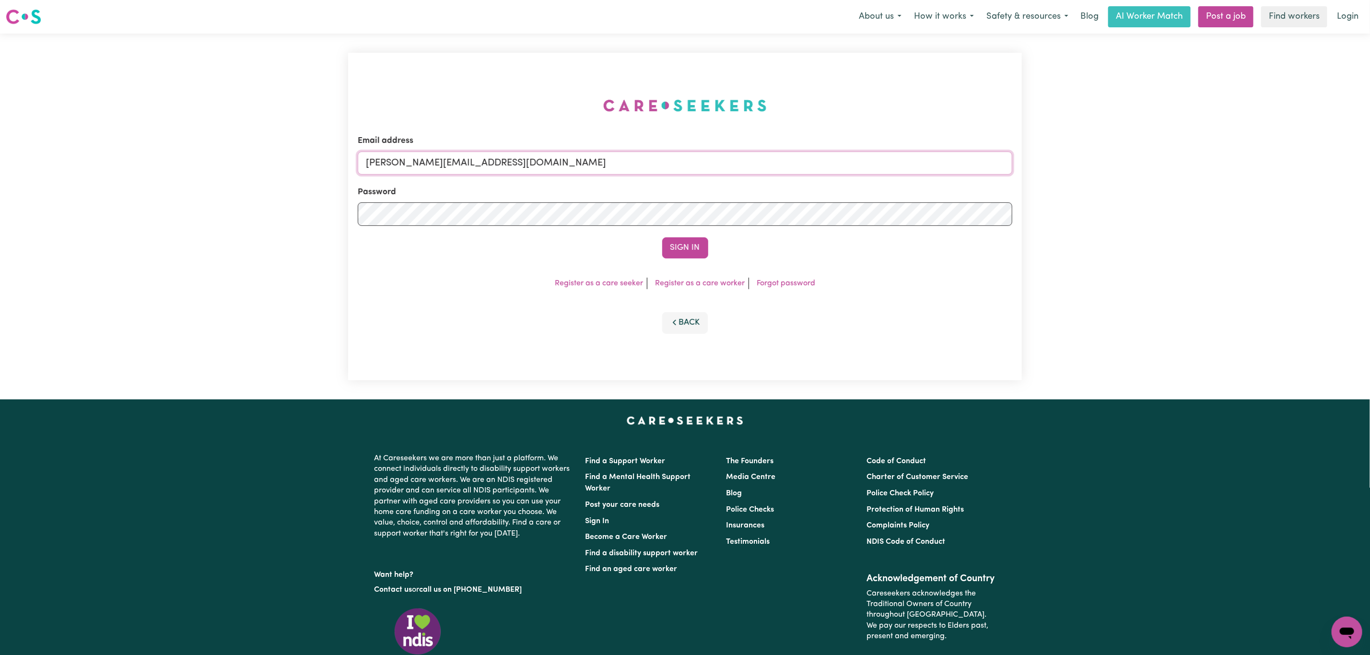
click at [459, 163] on input "mikayla+engage@careseekers.com.au" at bounding box center [685, 163] width 655 height 23
drag, startPoint x: 418, startPoint y: 161, endPoint x: 735, endPoint y: 172, distance: 317.7
click at [735, 170] on input "superuser~mikayla@careseekers.com.au" at bounding box center [685, 163] width 655 height 23
type input "superuser~TARA_KANDEL@HOTMAIL.COM"
click at [704, 252] on button "Sign In" at bounding box center [685, 247] width 46 height 21
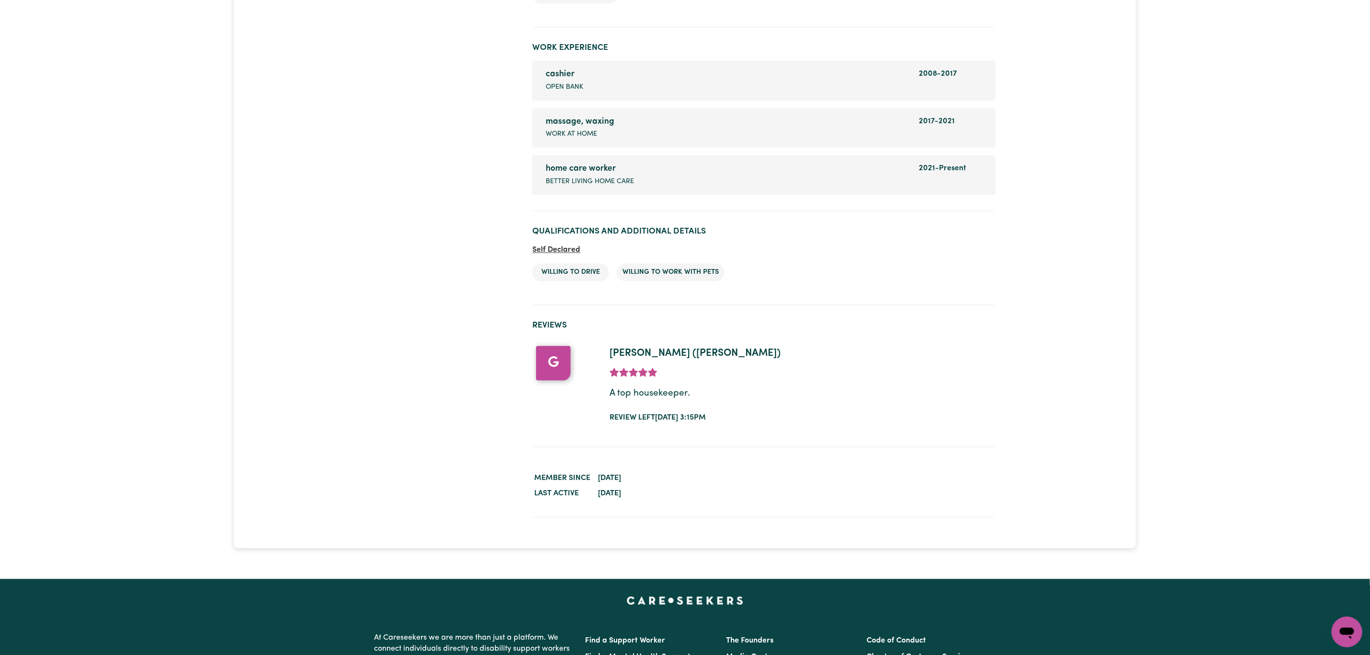
scroll to position [1367, 0]
